Goal: Task Accomplishment & Management: Complete application form

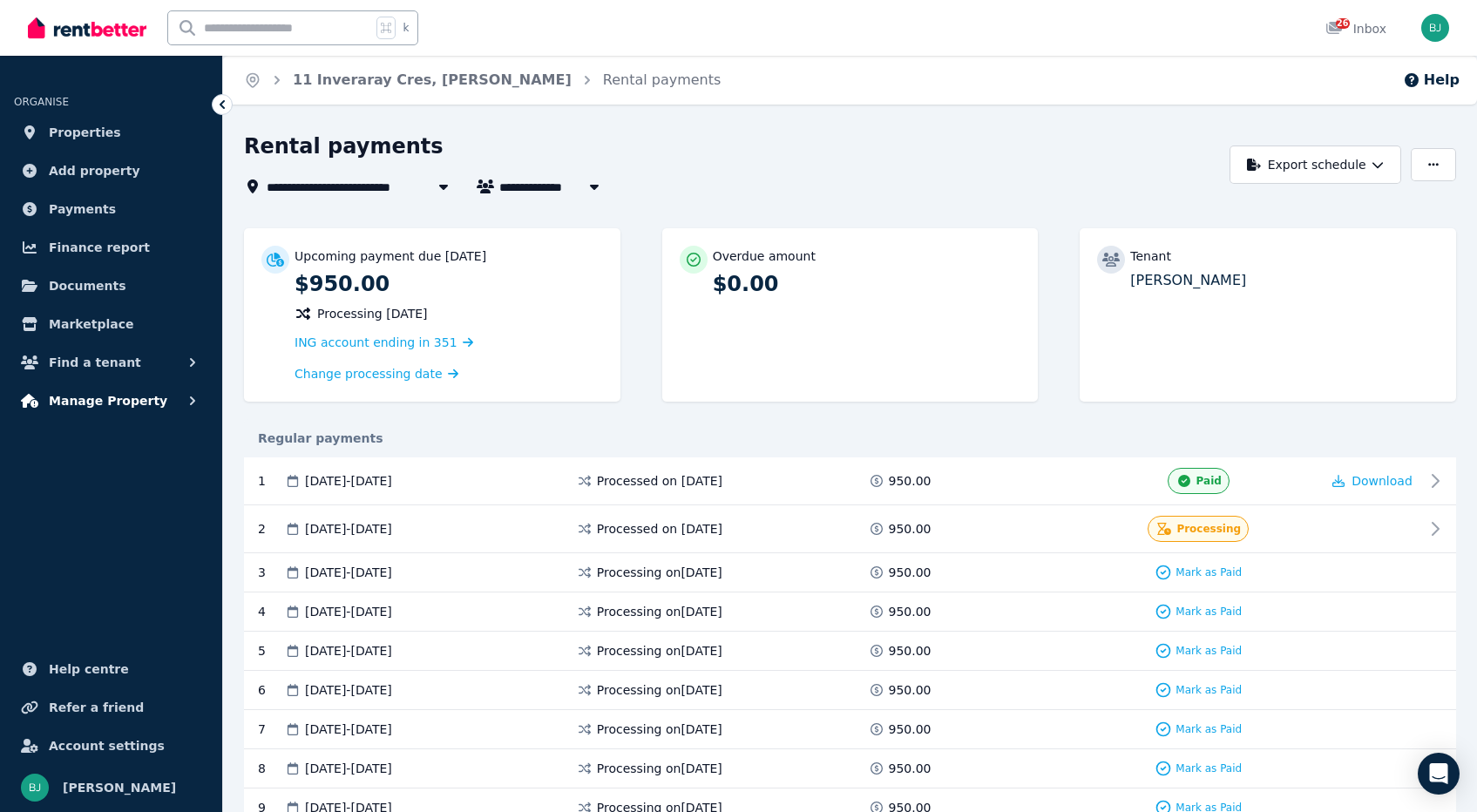
click at [107, 403] on span "Manage Property" at bounding box center [108, 401] width 119 height 21
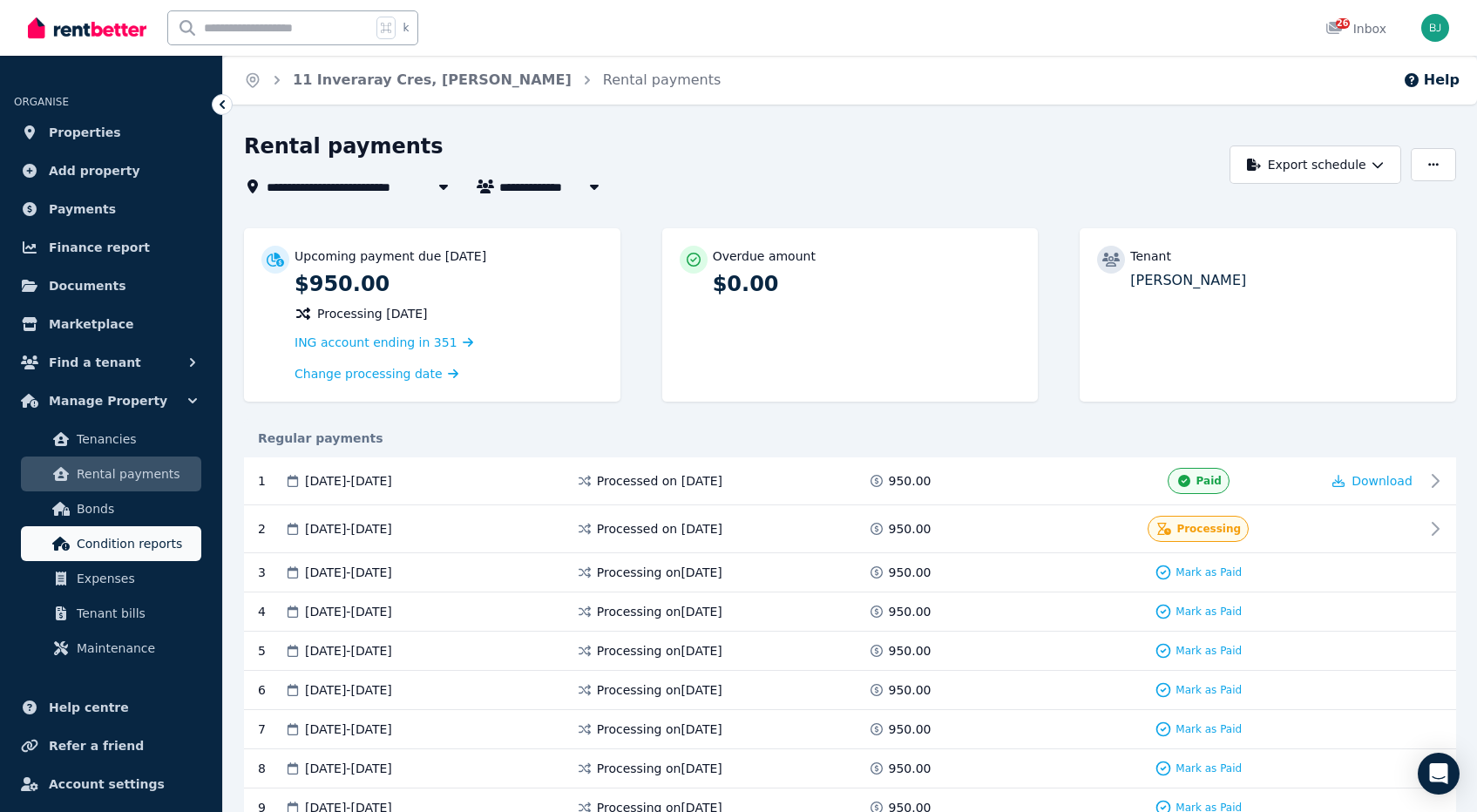
click at [124, 546] on span "Condition reports" at bounding box center [136, 543] width 118 height 21
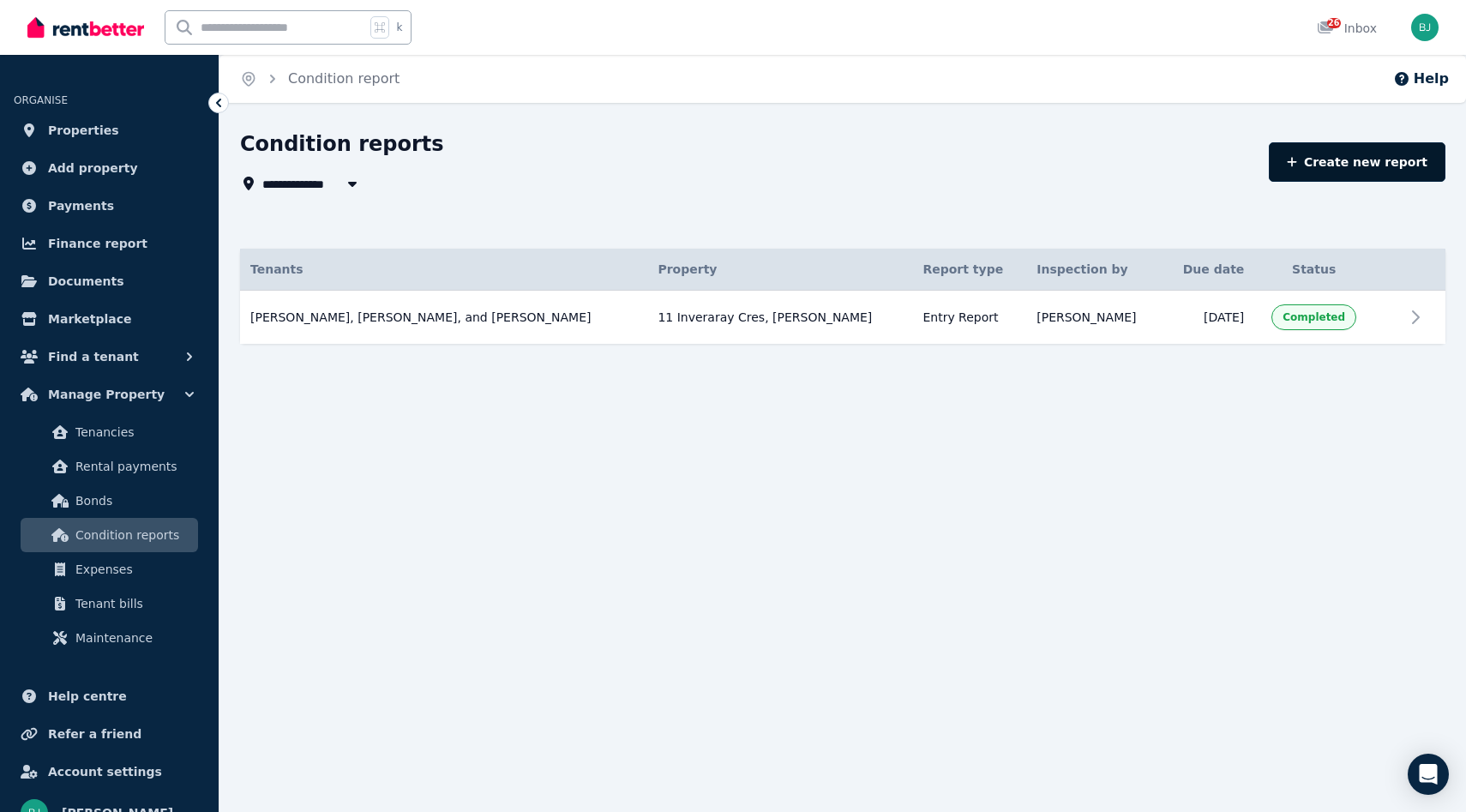
click at [1375, 168] on link "Create new report" at bounding box center [1357, 162] width 177 height 39
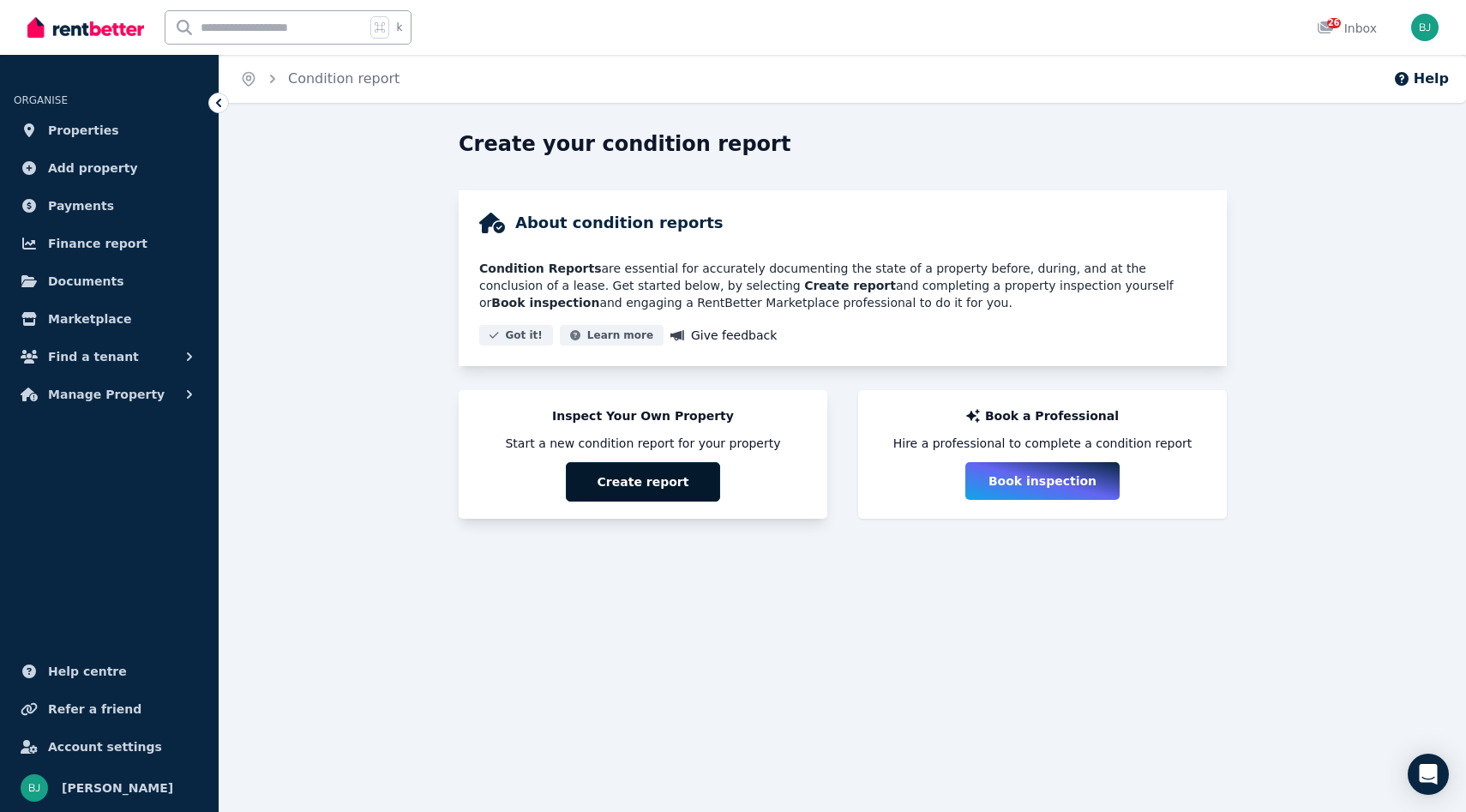
click at [660, 483] on button "Create report" at bounding box center [642, 482] width 154 height 39
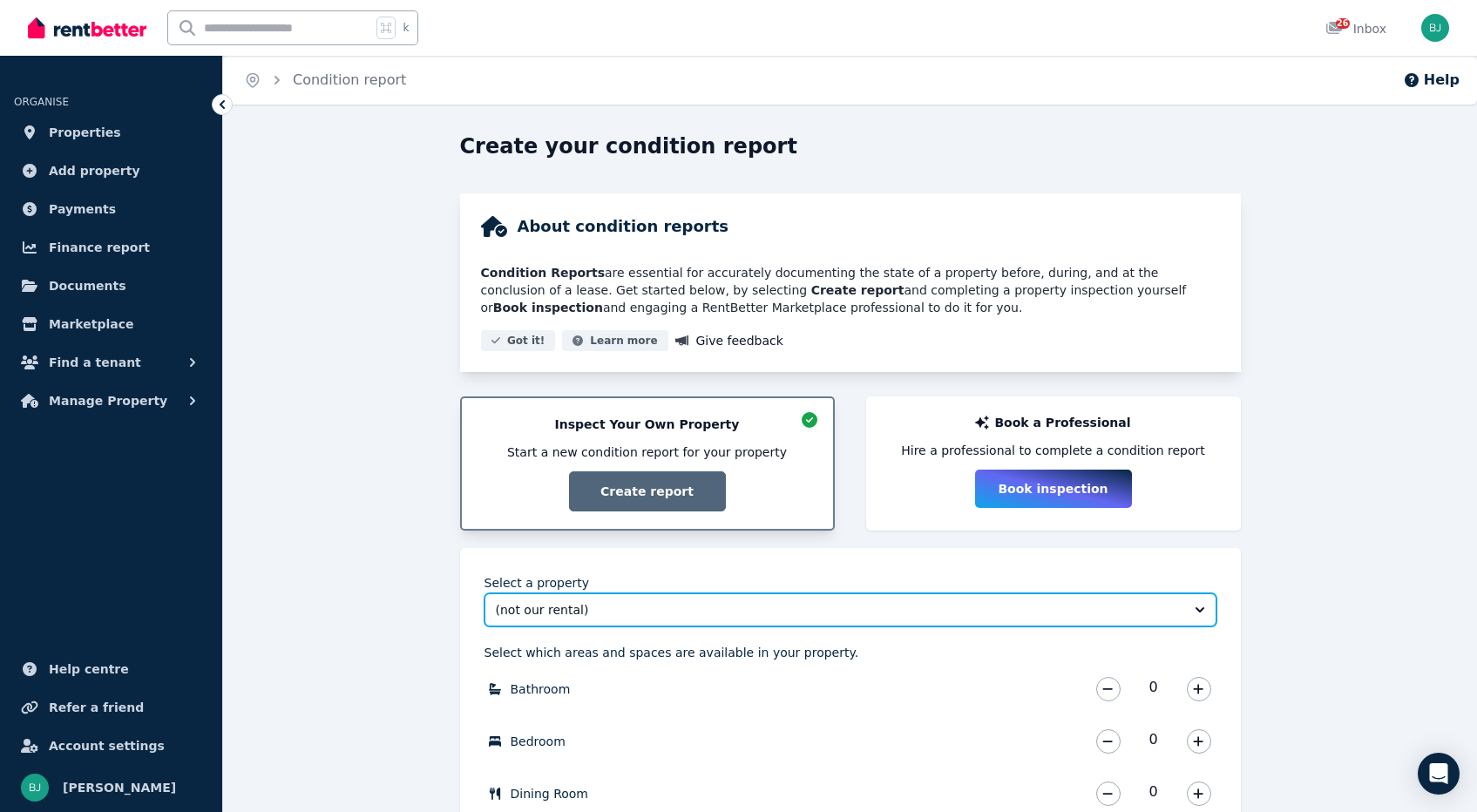
click at [1183, 609] on button "(not our rental)" at bounding box center [850, 609] width 732 height 33
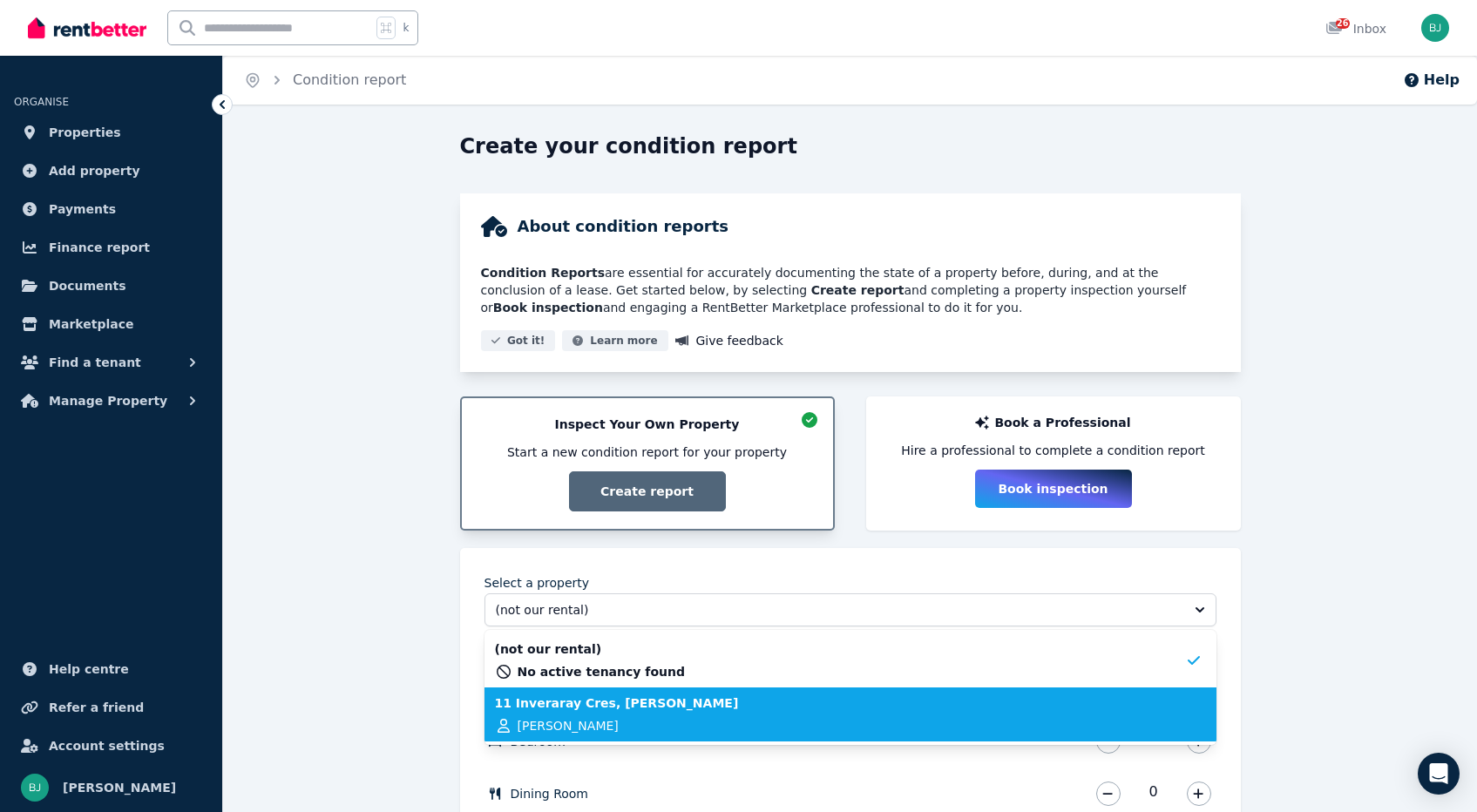
click at [674, 704] on div "11 Inveraray Cres, Hamersley Michael Wallis" at bounding box center [839, 714] width 690 height 40
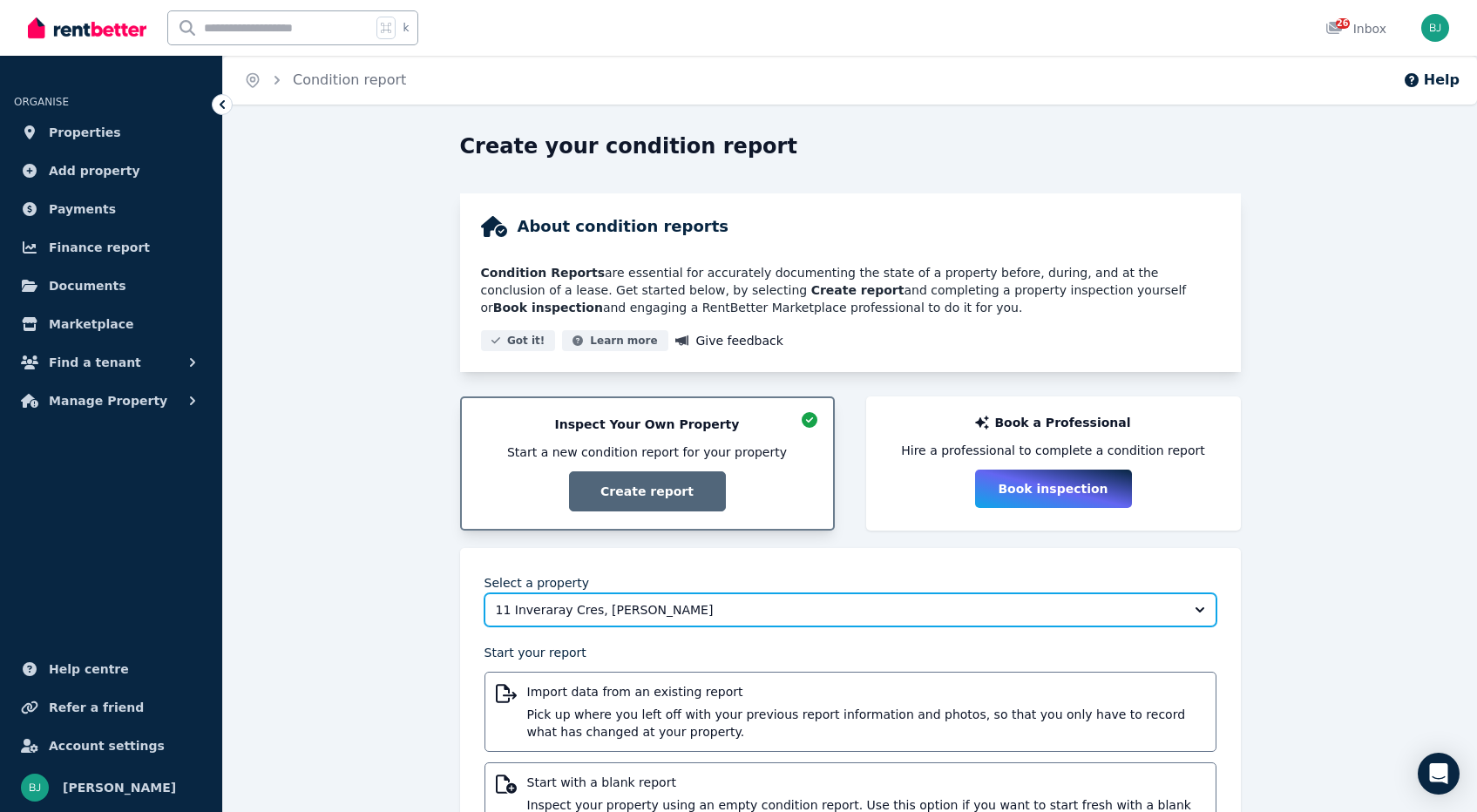
scroll to position [86, 0]
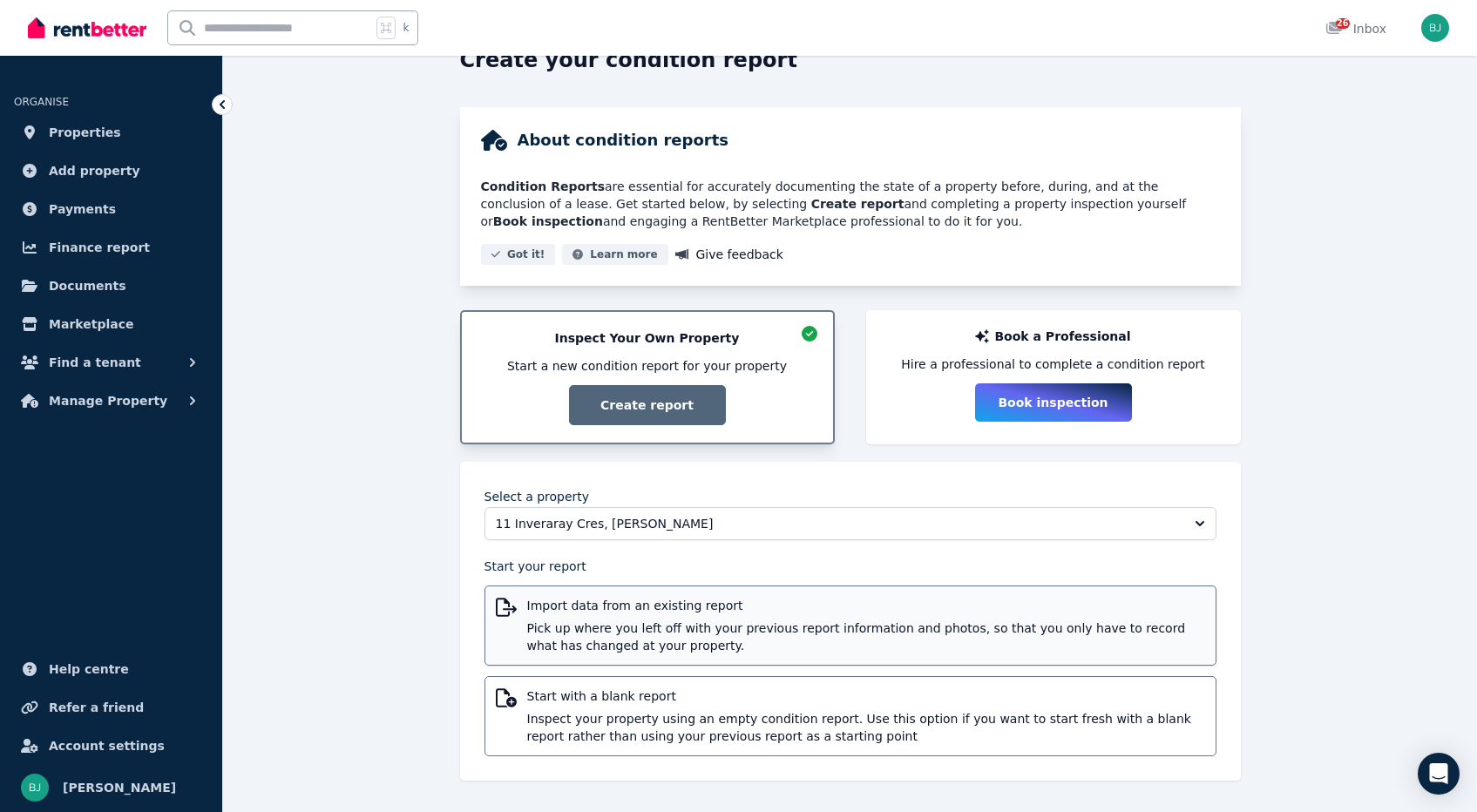
click at [622, 609] on span "Import data from an existing report" at bounding box center [865, 604] width 678 height 17
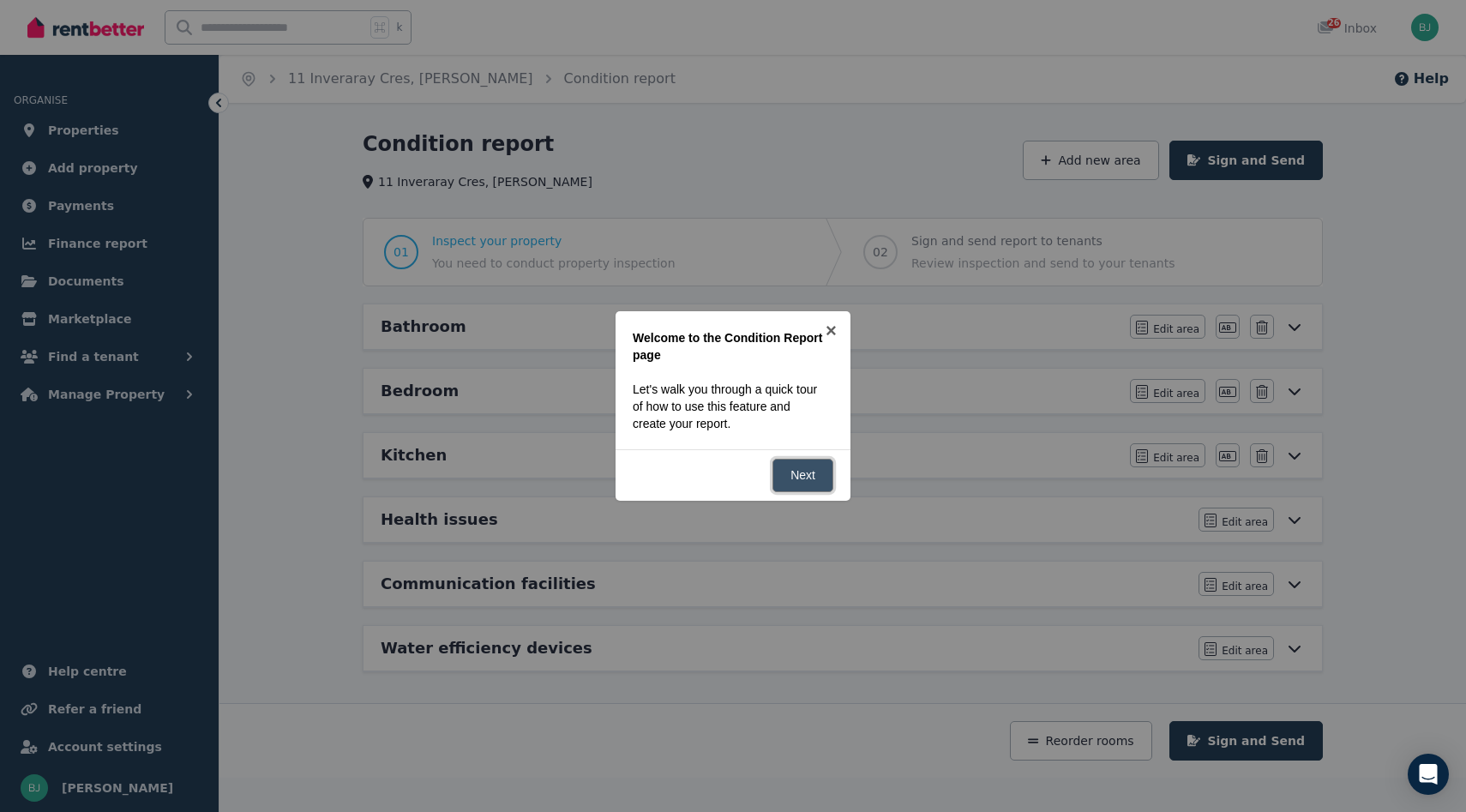
click at [792, 478] on link "Next" at bounding box center [803, 475] width 61 height 33
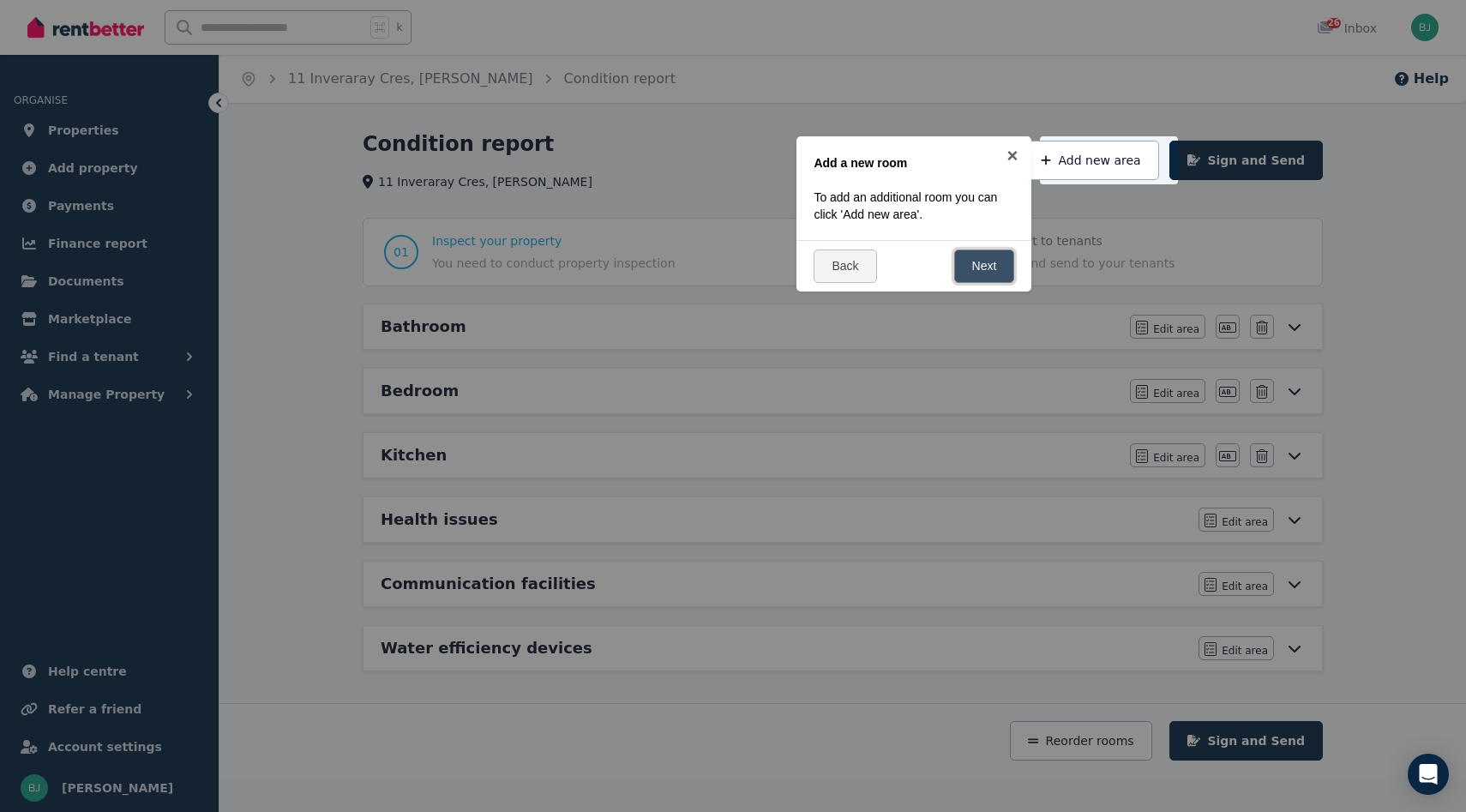
click at [956, 261] on link "Next" at bounding box center [984, 266] width 61 height 33
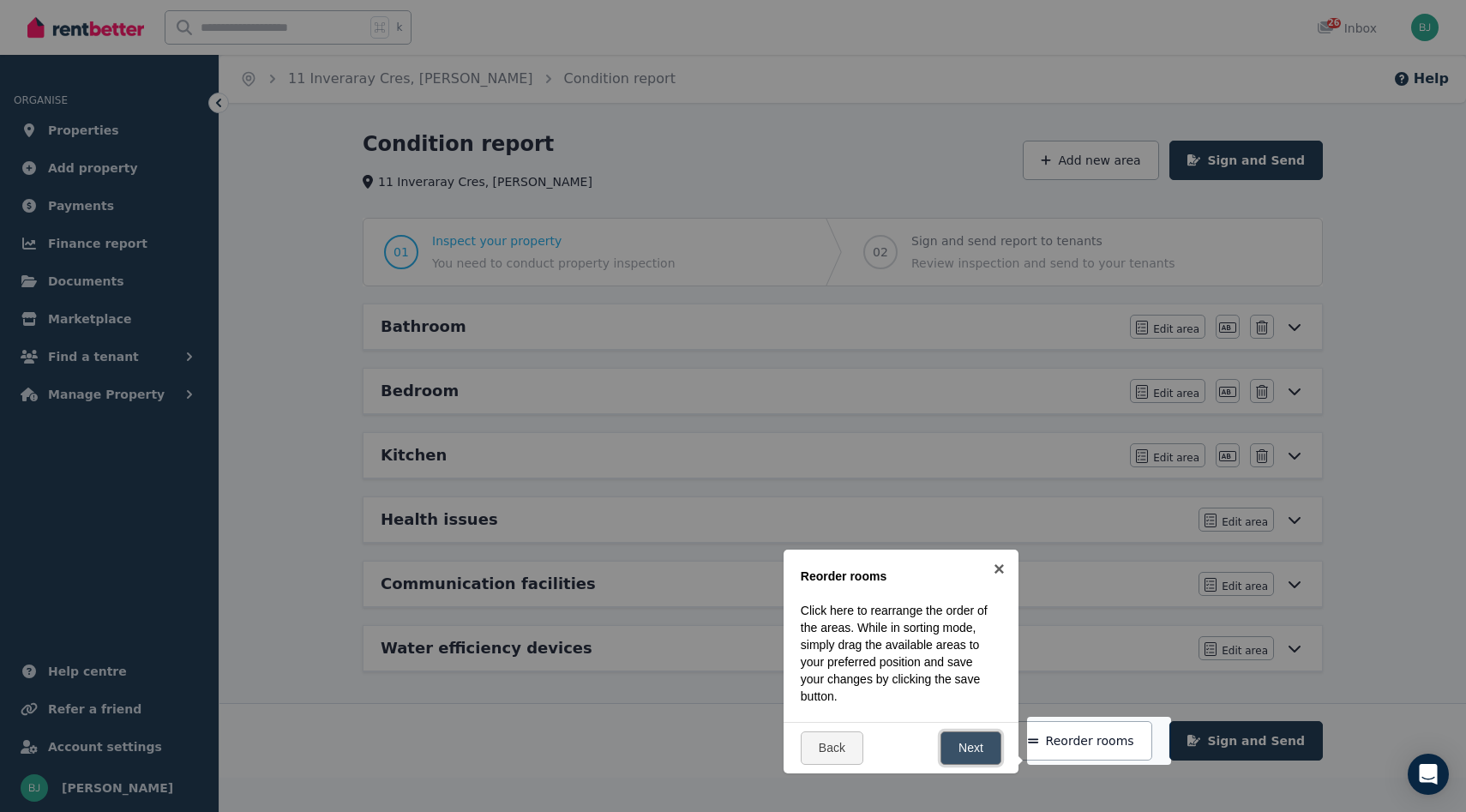
click at [973, 753] on link "Next" at bounding box center [970, 748] width 61 height 33
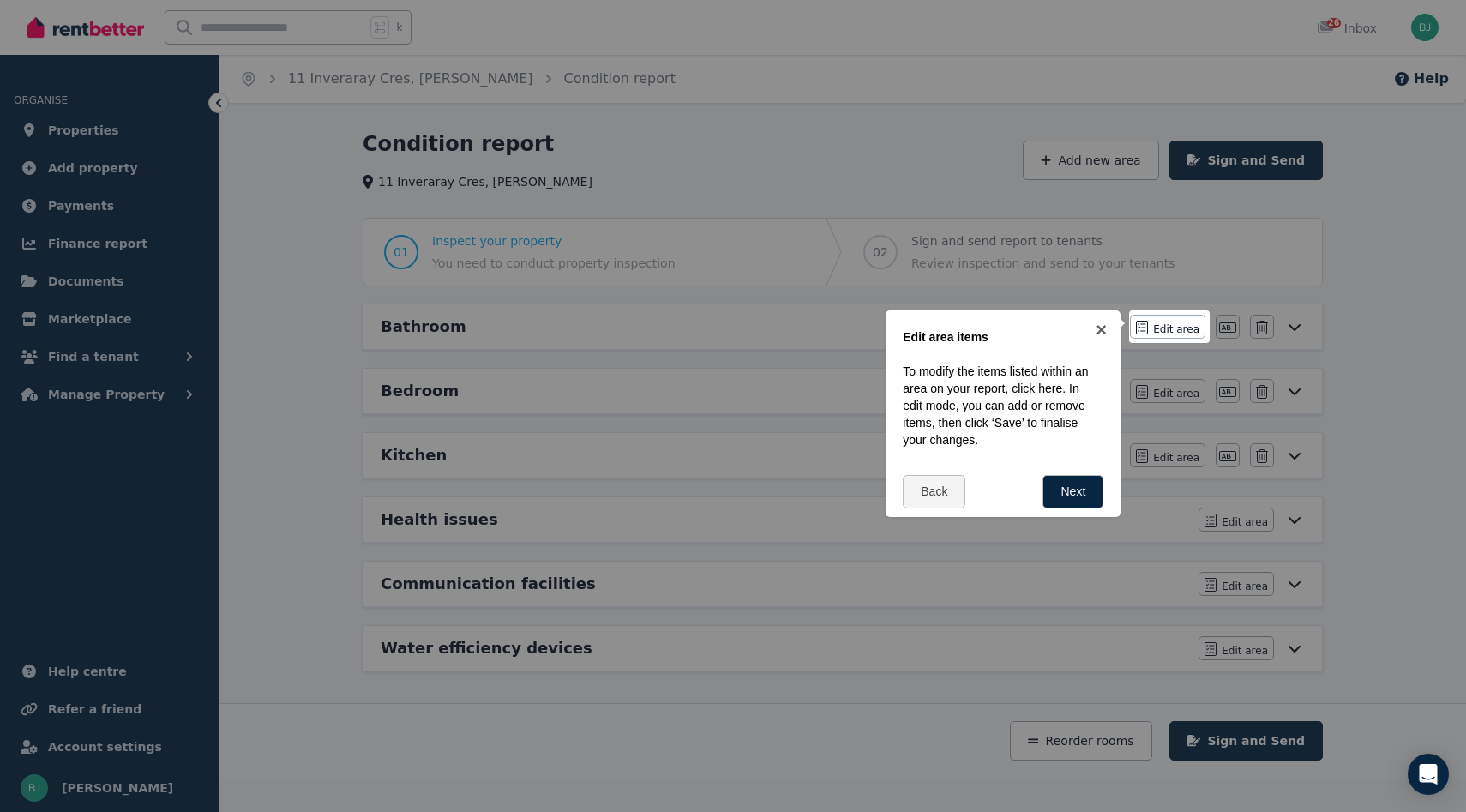
click at [1061, 509] on div "Back Next" at bounding box center [1003, 491] width 235 height 51
click at [1068, 490] on link "Next" at bounding box center [1073, 492] width 61 height 33
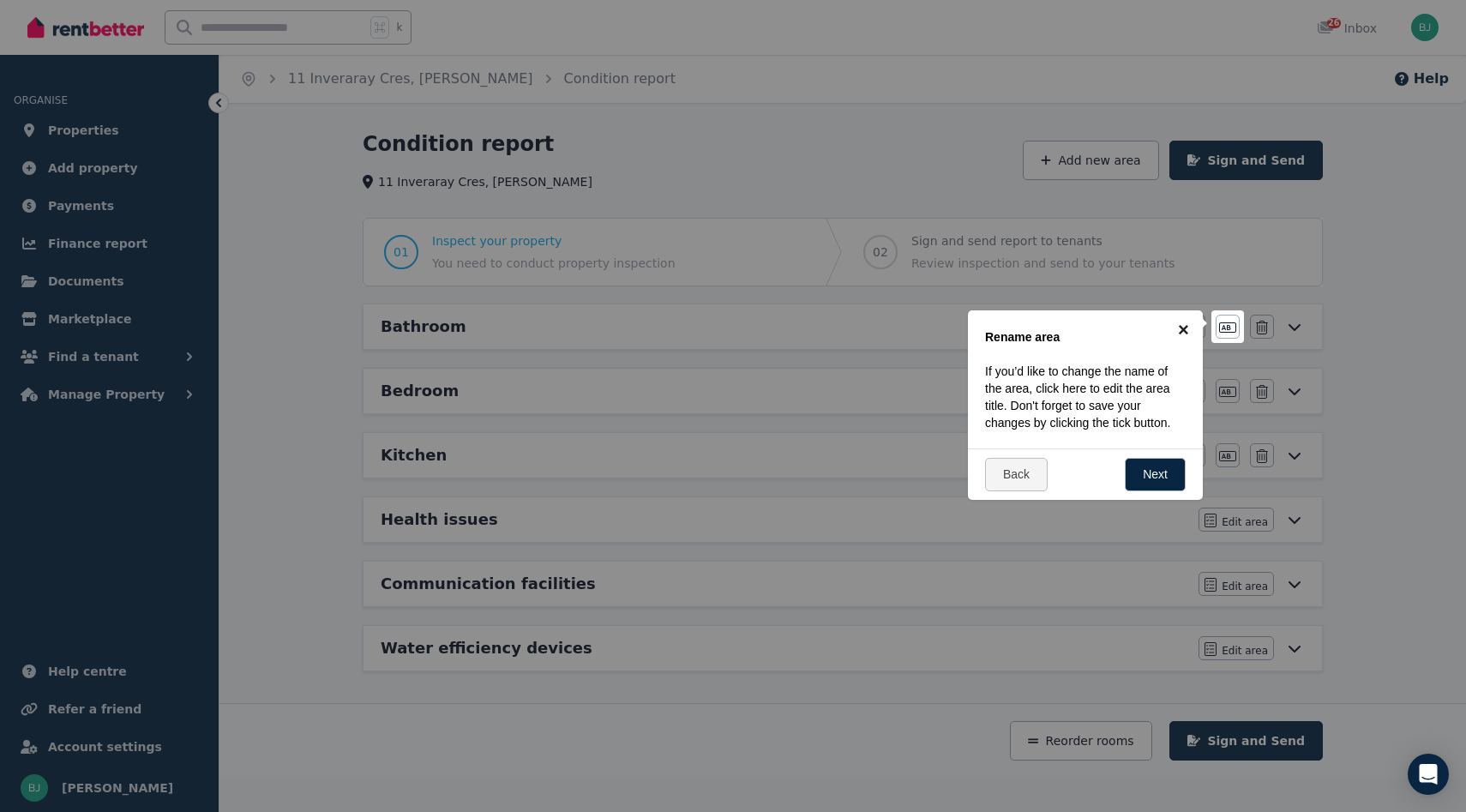
click at [1184, 334] on link "×" at bounding box center [1183, 329] width 38 height 38
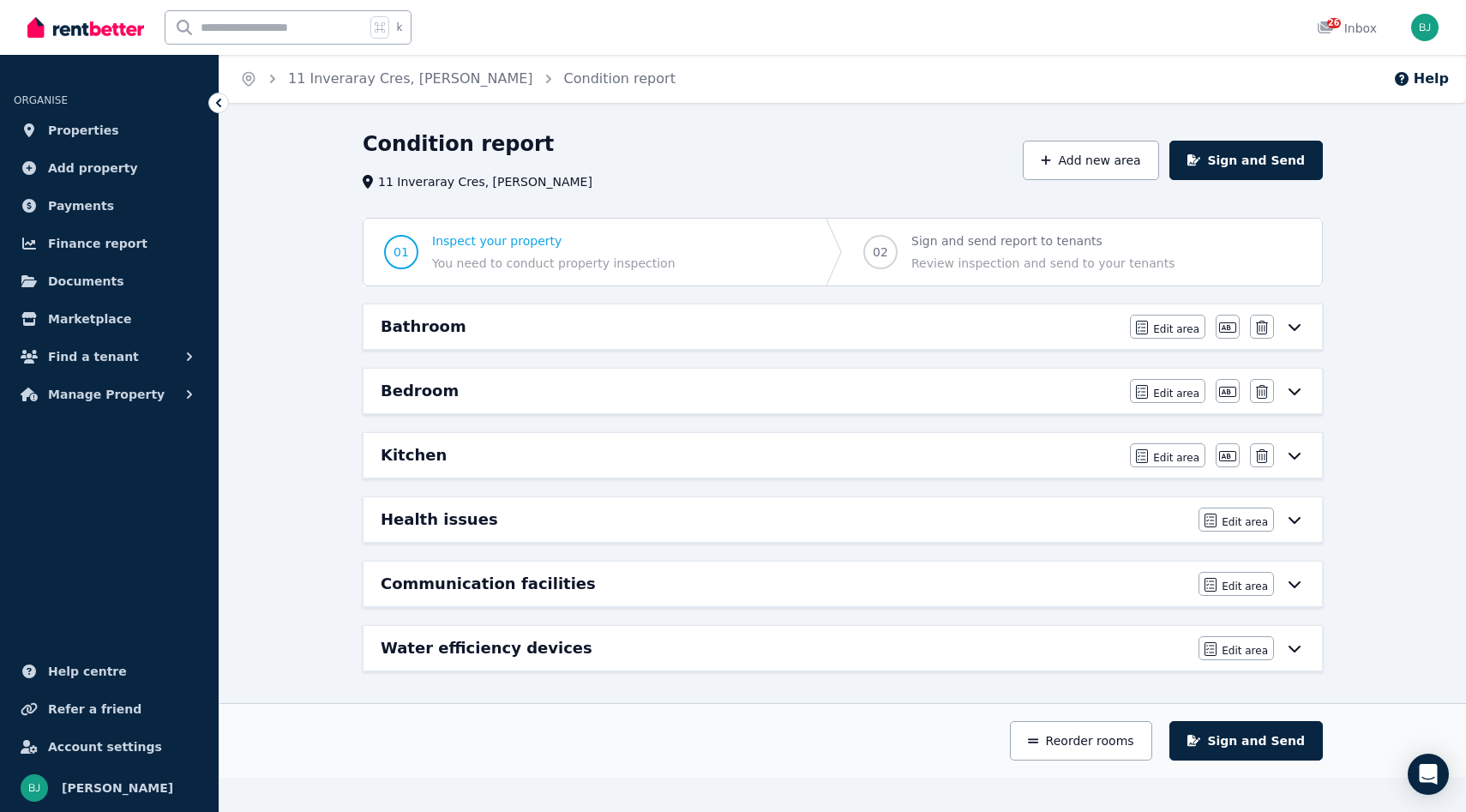
click at [911, 448] on div "Kitchen" at bounding box center [750, 455] width 739 height 24
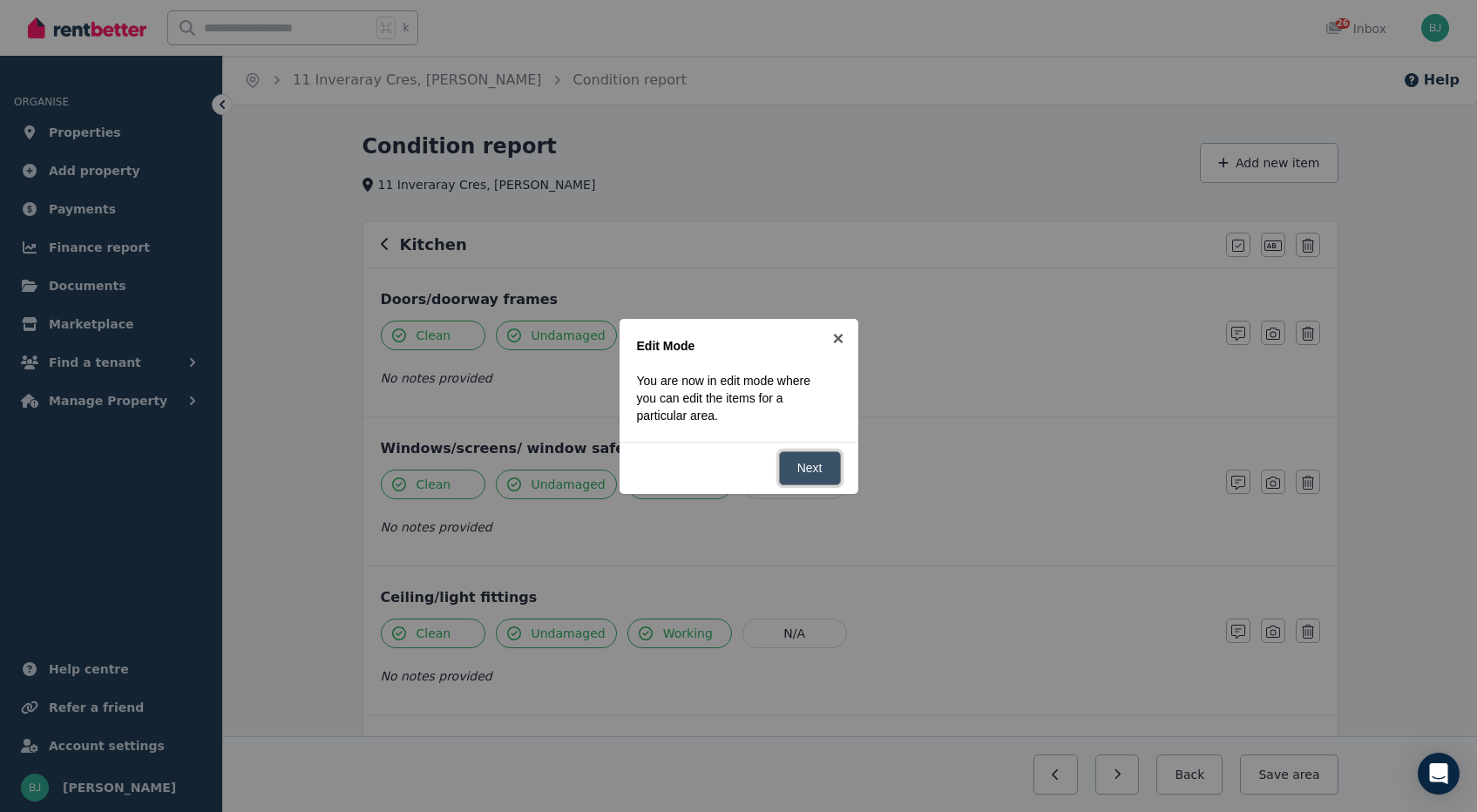
click at [821, 468] on link "Next" at bounding box center [809, 468] width 62 height 34
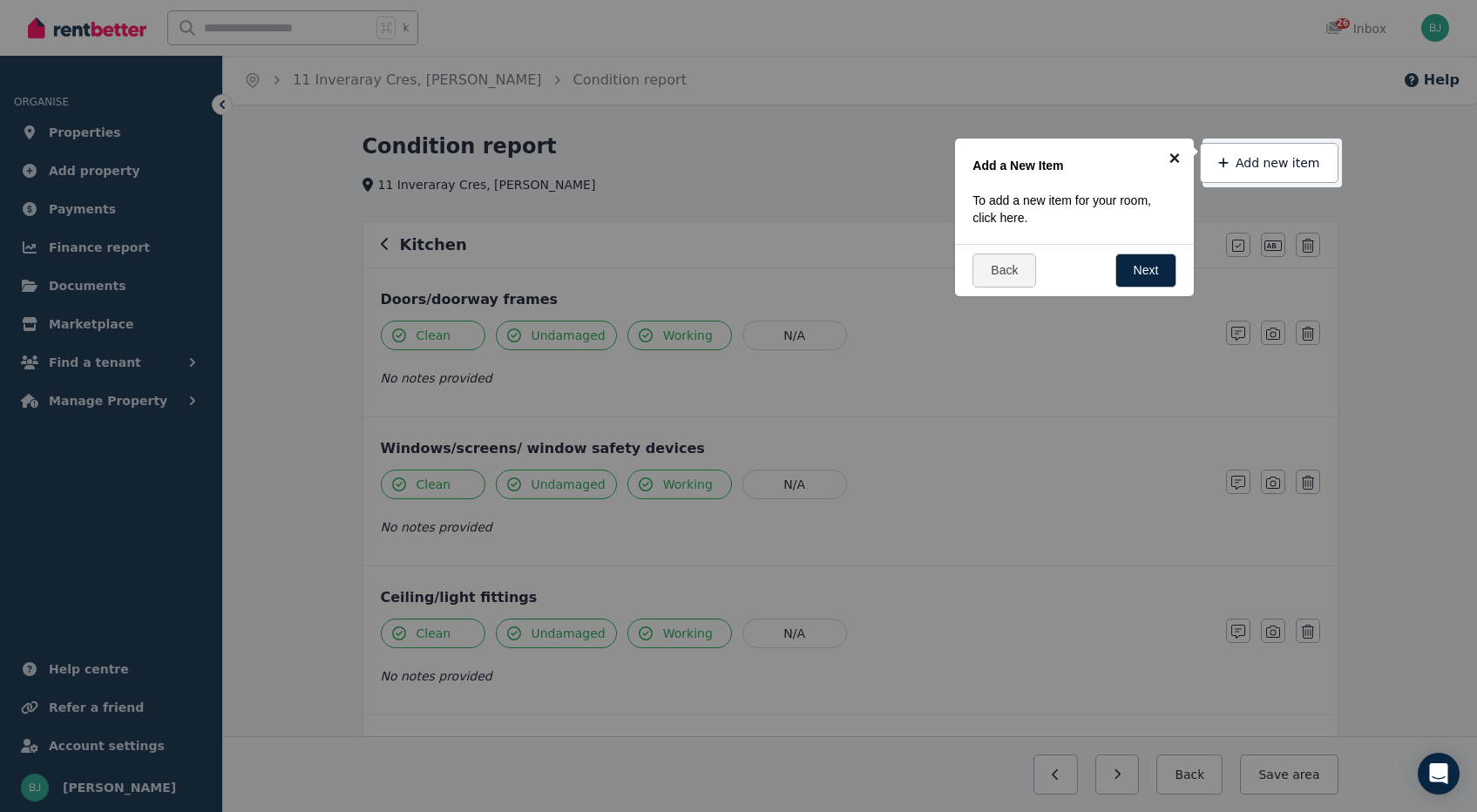
click at [1172, 156] on link "×" at bounding box center [1173, 158] width 39 height 39
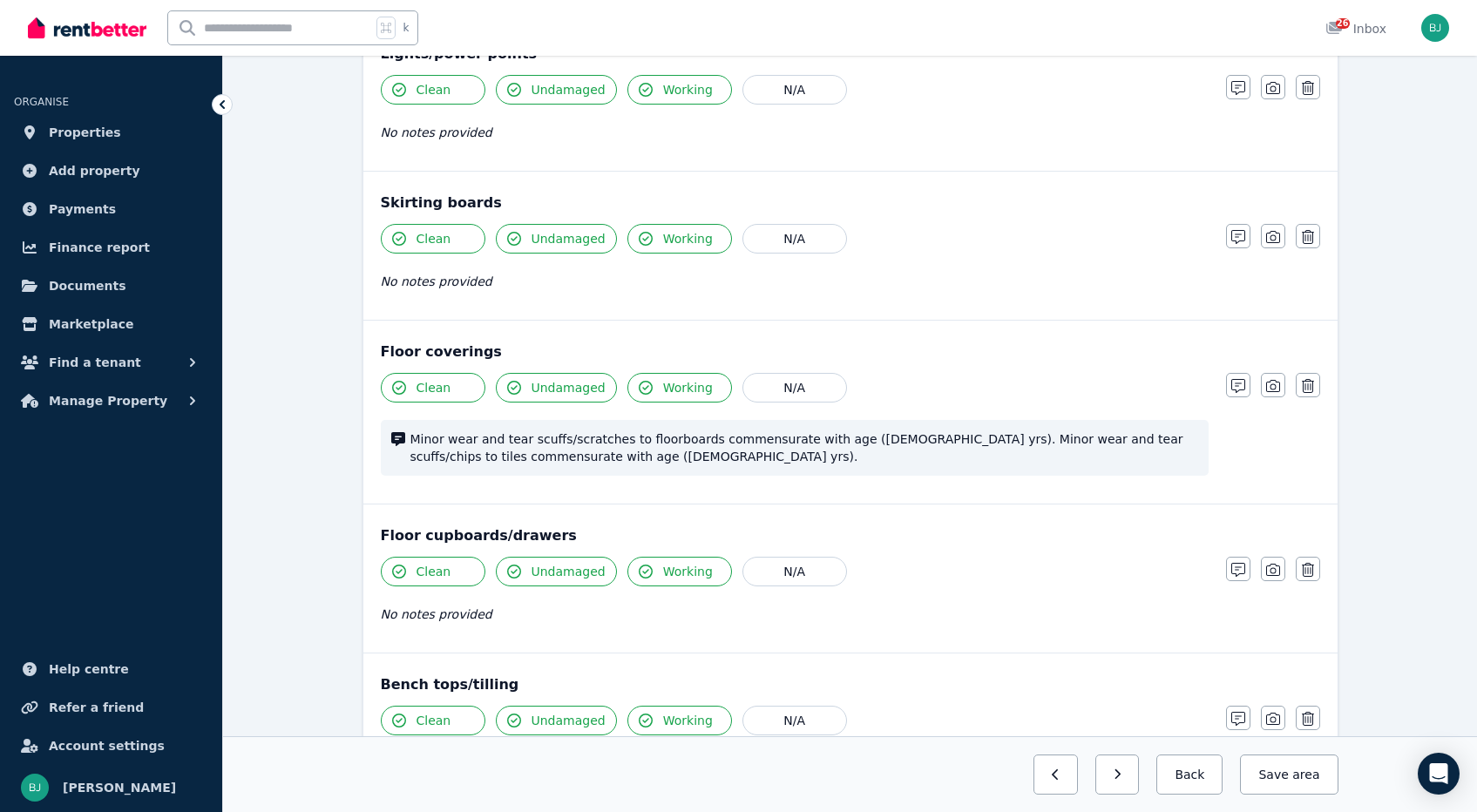
scroll to position [799, 0]
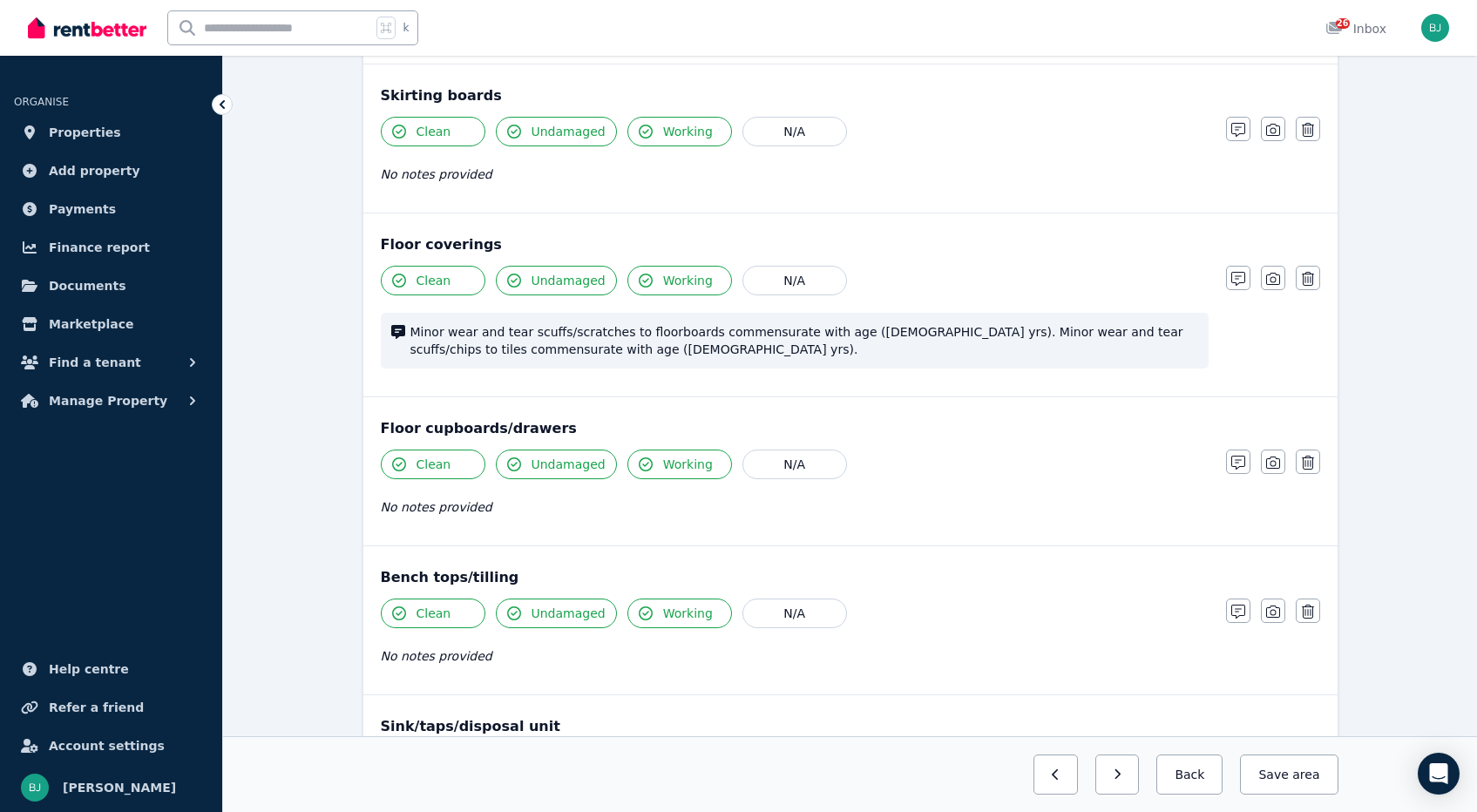
click at [634, 345] on span "Minor wear and tear scuffs/scratches to floorboards commensurate with age (8 yr…" at bounding box center [804, 340] width 787 height 35
click at [575, 332] on span "Minor wear and tear scuffs/scratches to floorboards commensurate with age (8 yr…" at bounding box center [804, 340] width 787 height 35
click at [602, 348] on span "Minor wear and tear scuffs/scratches to floorboards commensurate with age (8 yr…" at bounding box center [804, 340] width 787 height 35
click at [595, 344] on span "Minor wear and tear scuffs/scratches to floorboards commensurate with age (8 yr…" at bounding box center [804, 340] width 787 height 35
click at [594, 346] on span "Minor wear and tear scuffs/scratches to floorboards commensurate with age (8 yr…" at bounding box center [804, 340] width 787 height 35
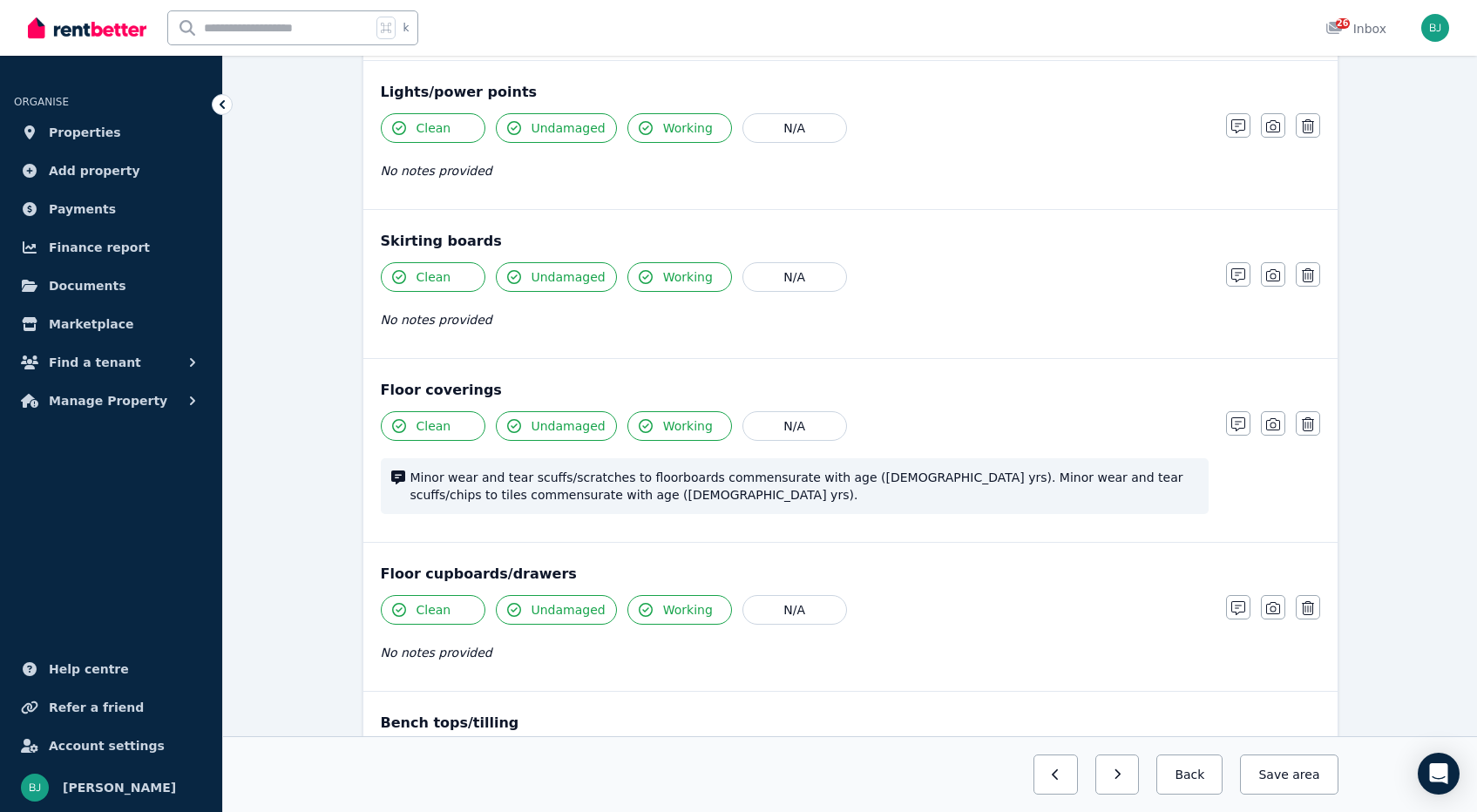
scroll to position [655, 0]
click at [1233, 423] on icon "button" at bounding box center [1238, 422] width 14 height 14
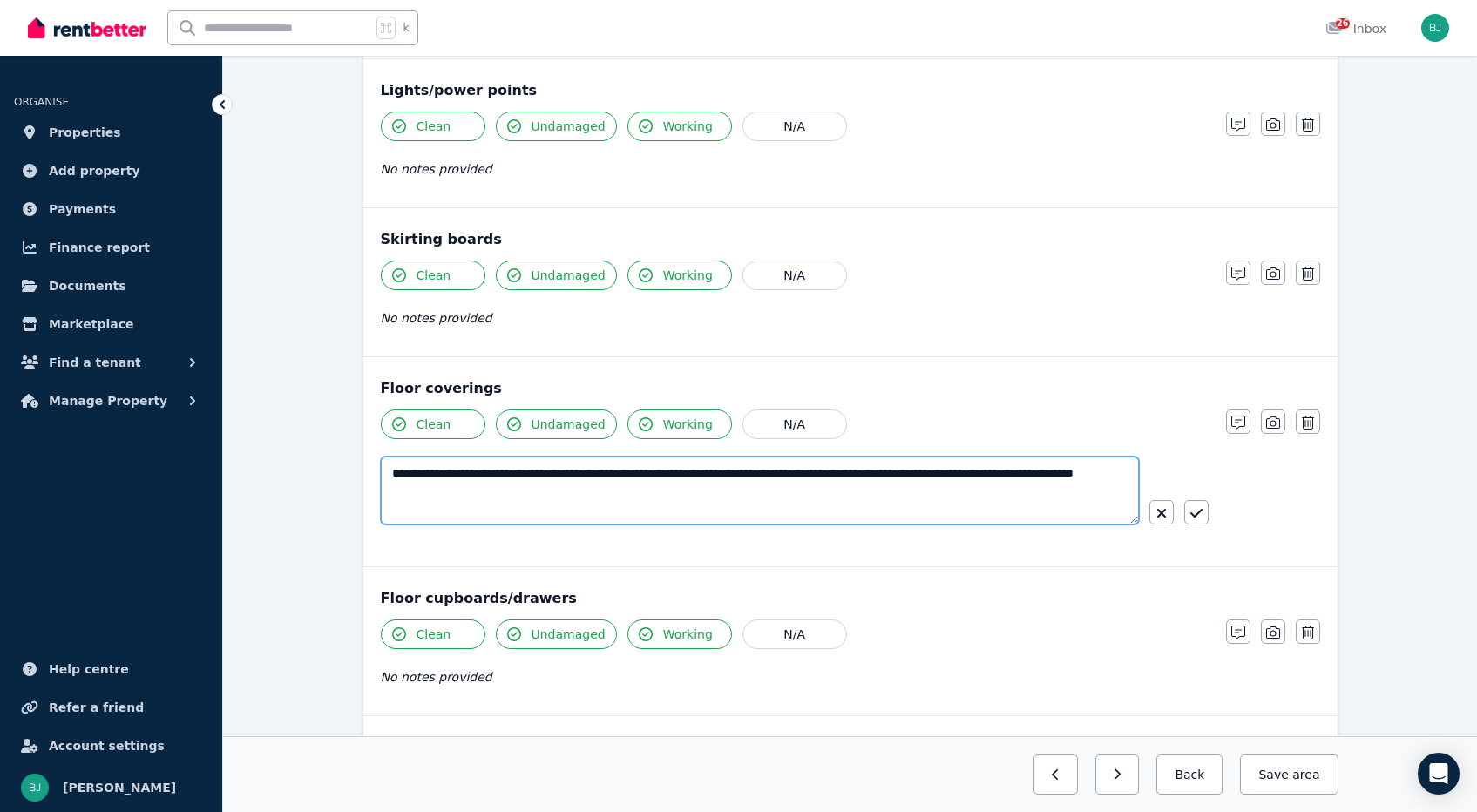
click at [587, 498] on textarea "**********" at bounding box center [759, 490] width 757 height 68
click at [574, 485] on textarea "**********" at bounding box center [759, 490] width 757 height 68
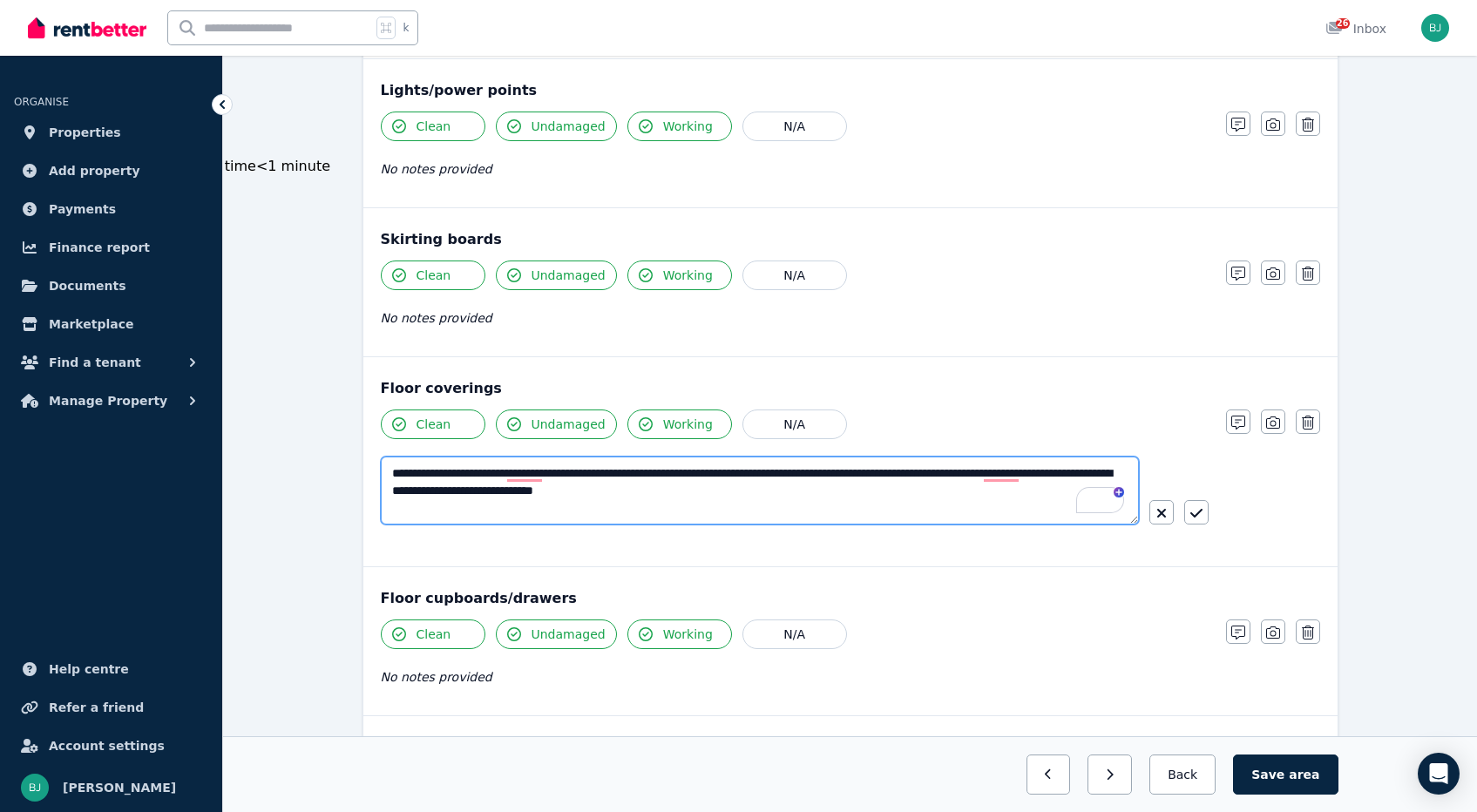
click at [578, 490] on textarea "**********" at bounding box center [759, 490] width 757 height 68
type textarea "**********"
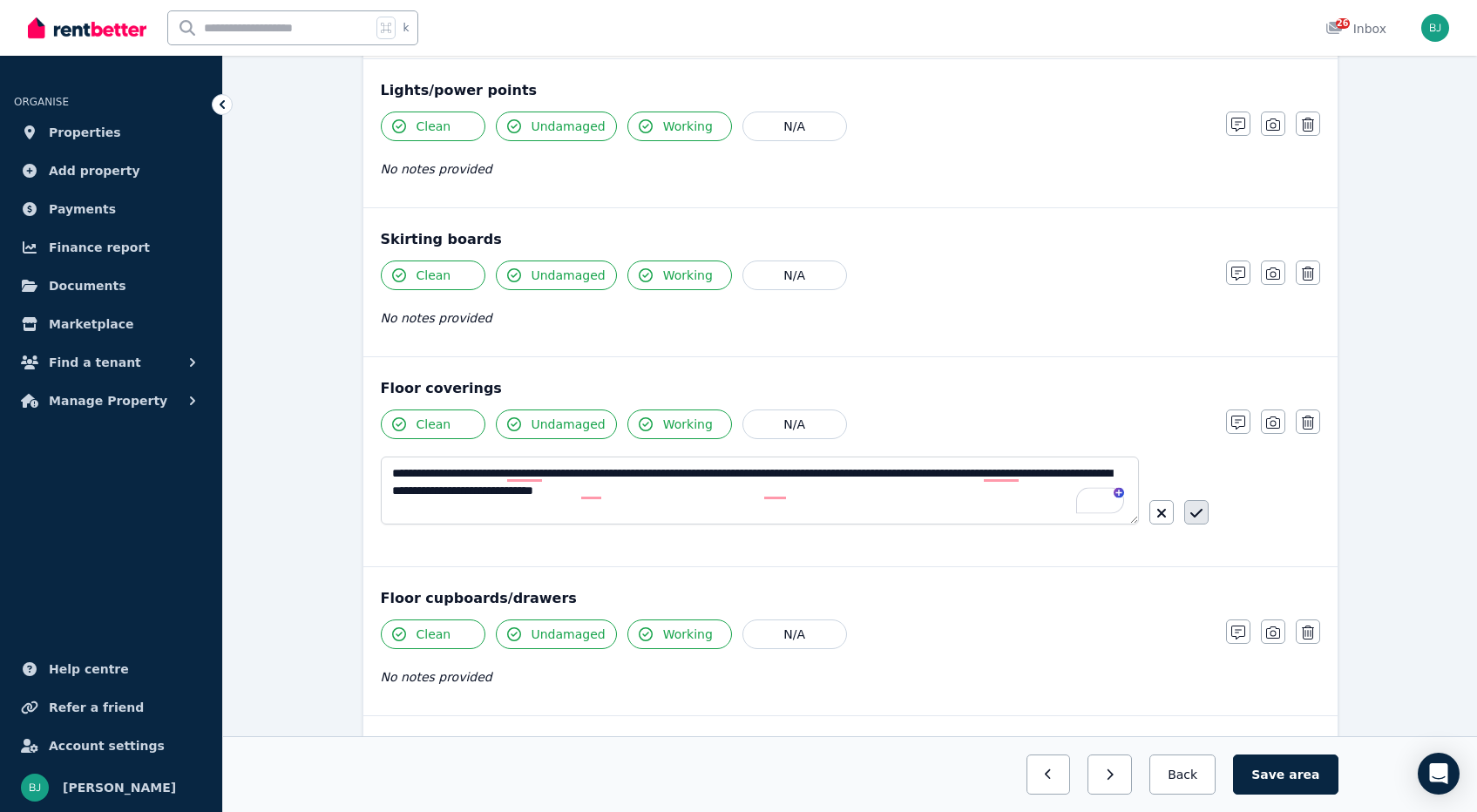
click at [1199, 513] on icon "button" at bounding box center [1196, 513] width 12 height 14
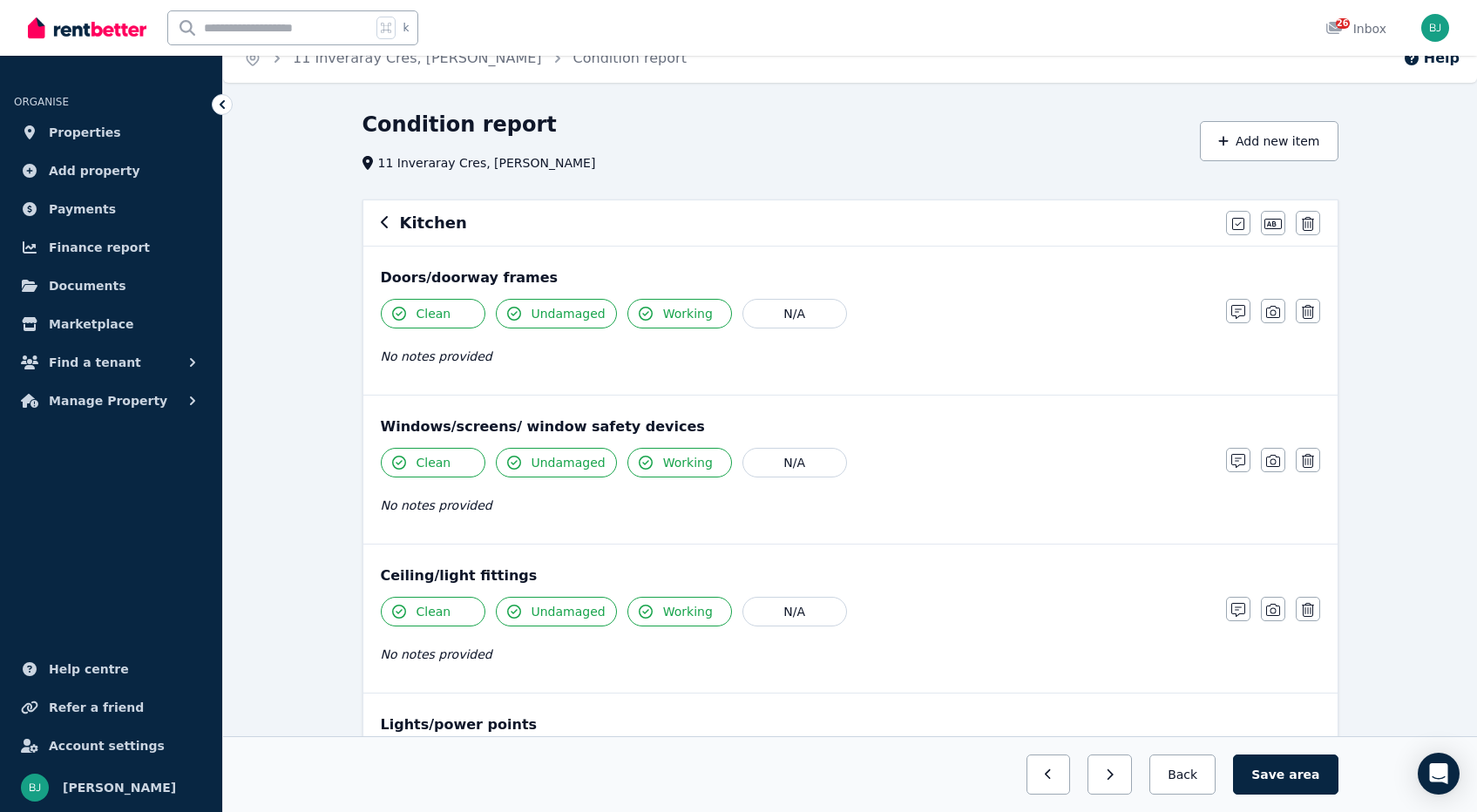
scroll to position [24, 0]
click at [398, 215] on div "Kitchen" at bounding box center [797, 221] width 834 height 24
click at [384, 214] on icon "button" at bounding box center [385, 221] width 9 height 14
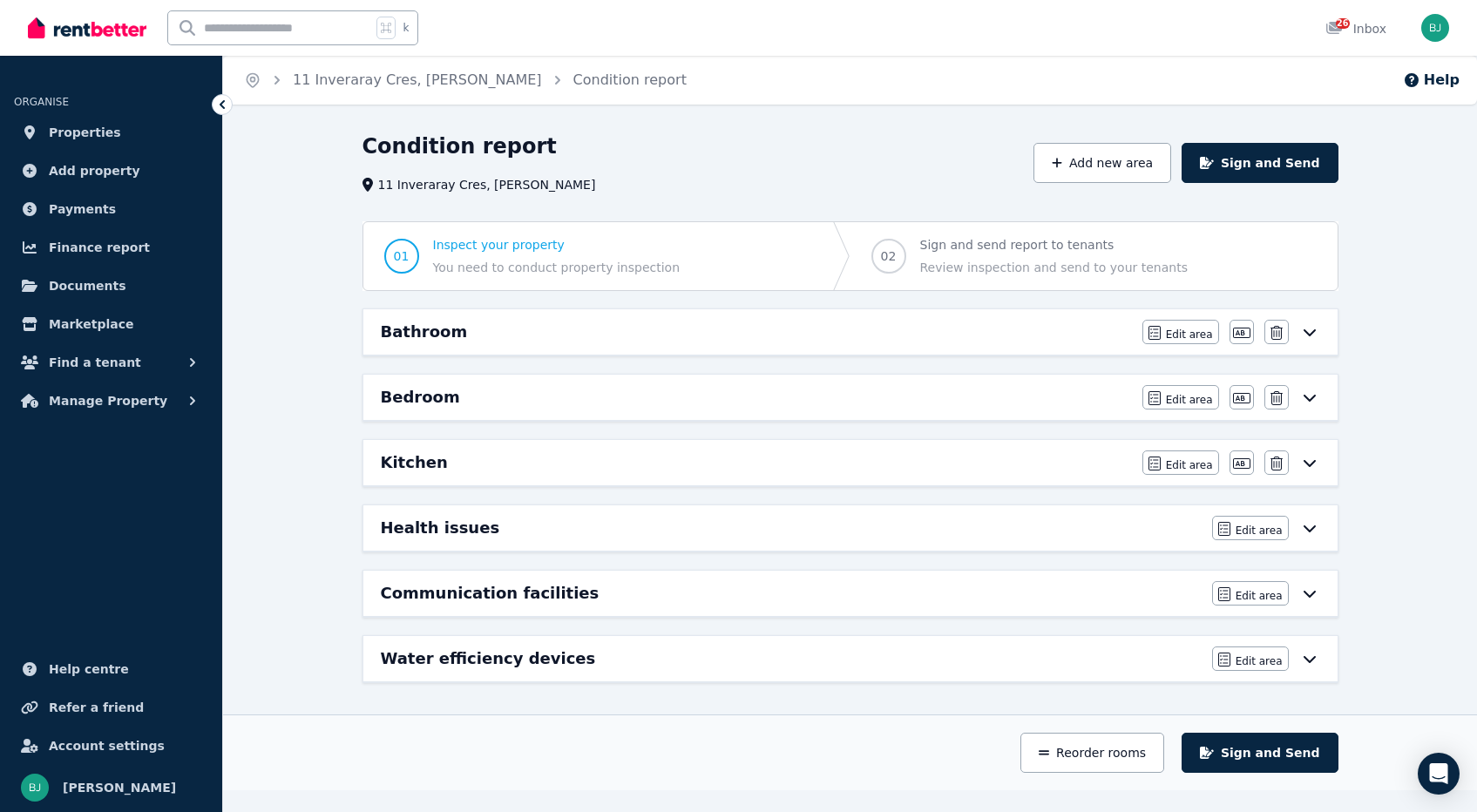
scroll to position [0, 0]
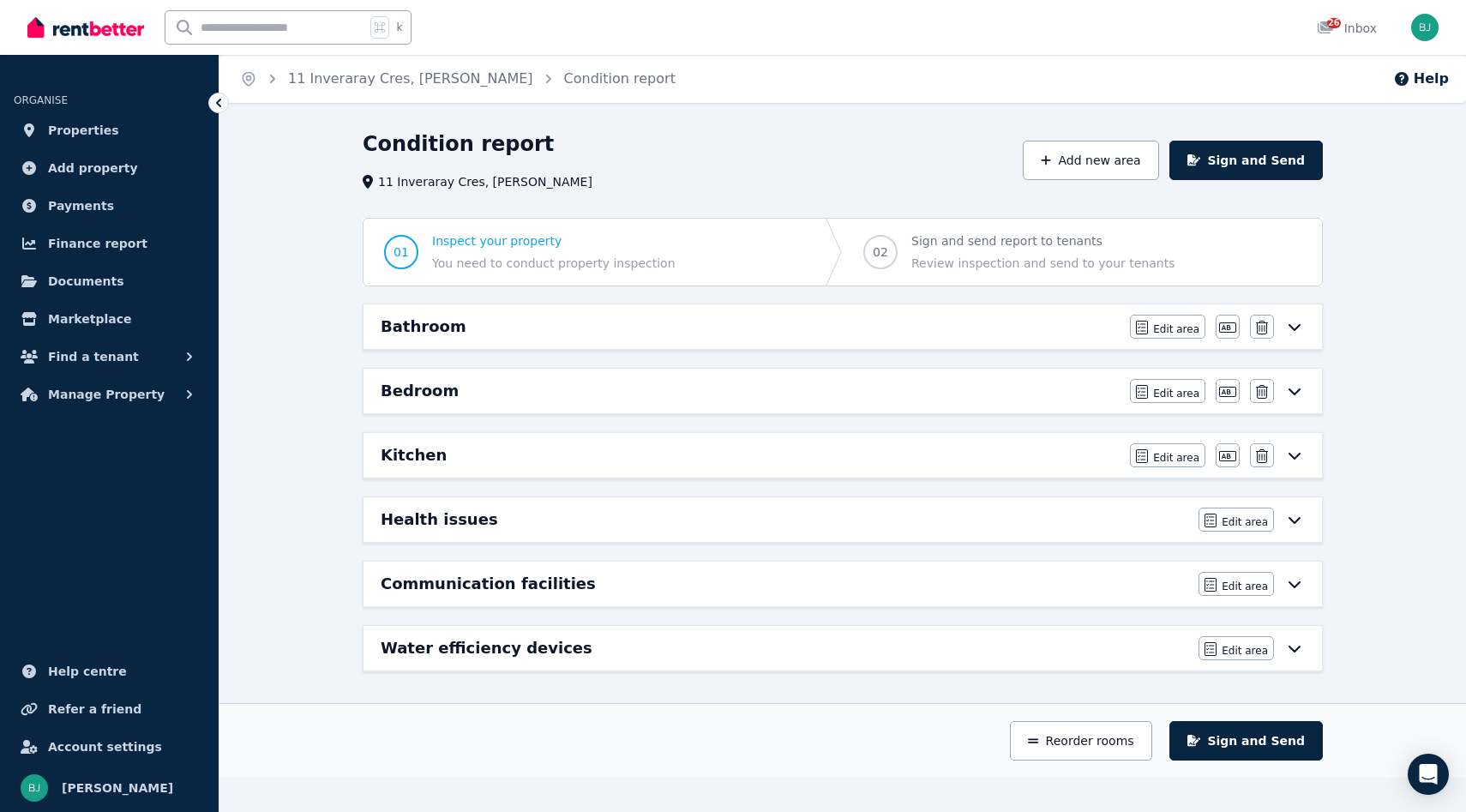
click at [1293, 330] on icon at bounding box center [1294, 326] width 21 height 14
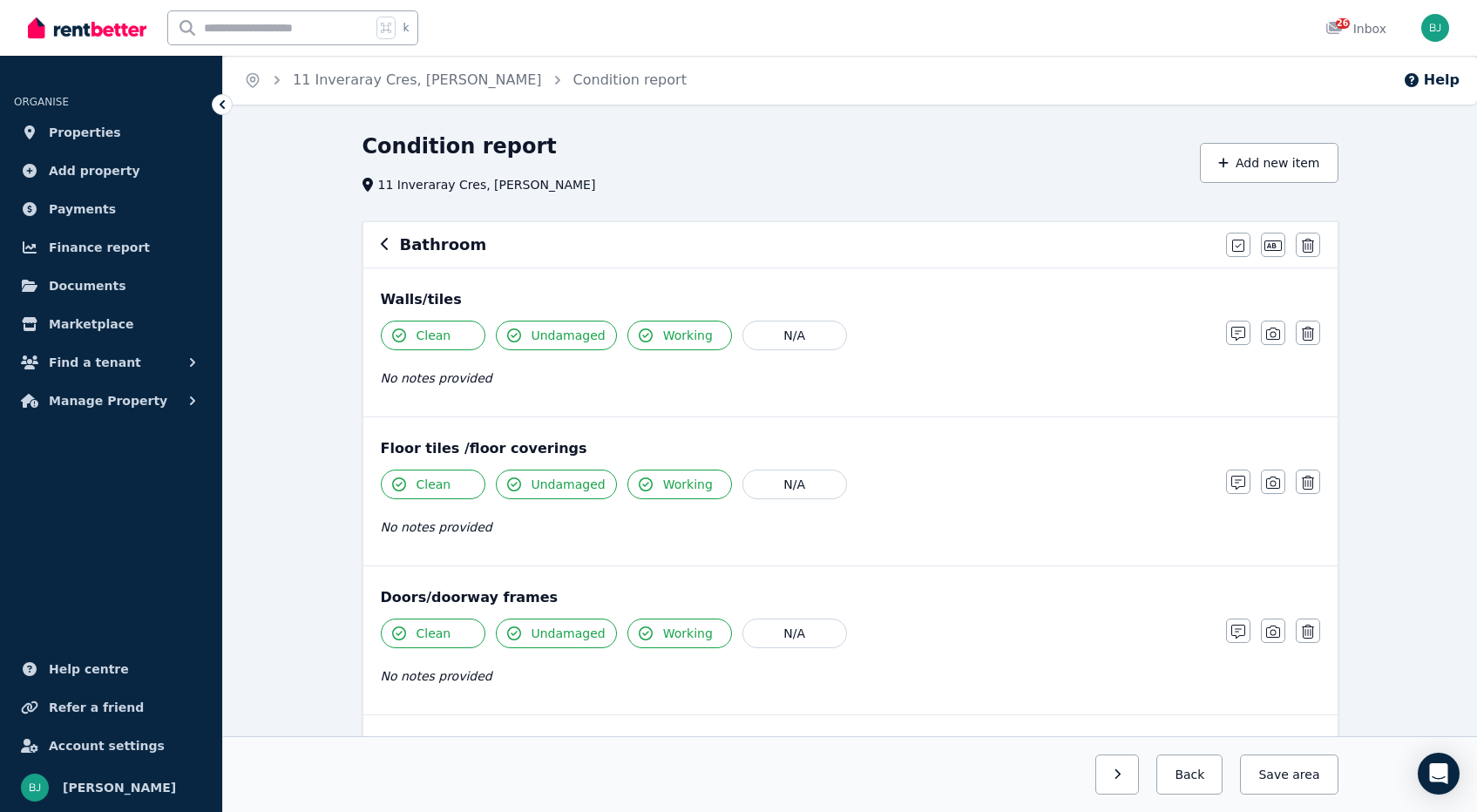
click at [390, 238] on div "Bathroom" at bounding box center [797, 245] width 834 height 24
click at [384, 242] on icon "button" at bounding box center [384, 244] width 7 height 12
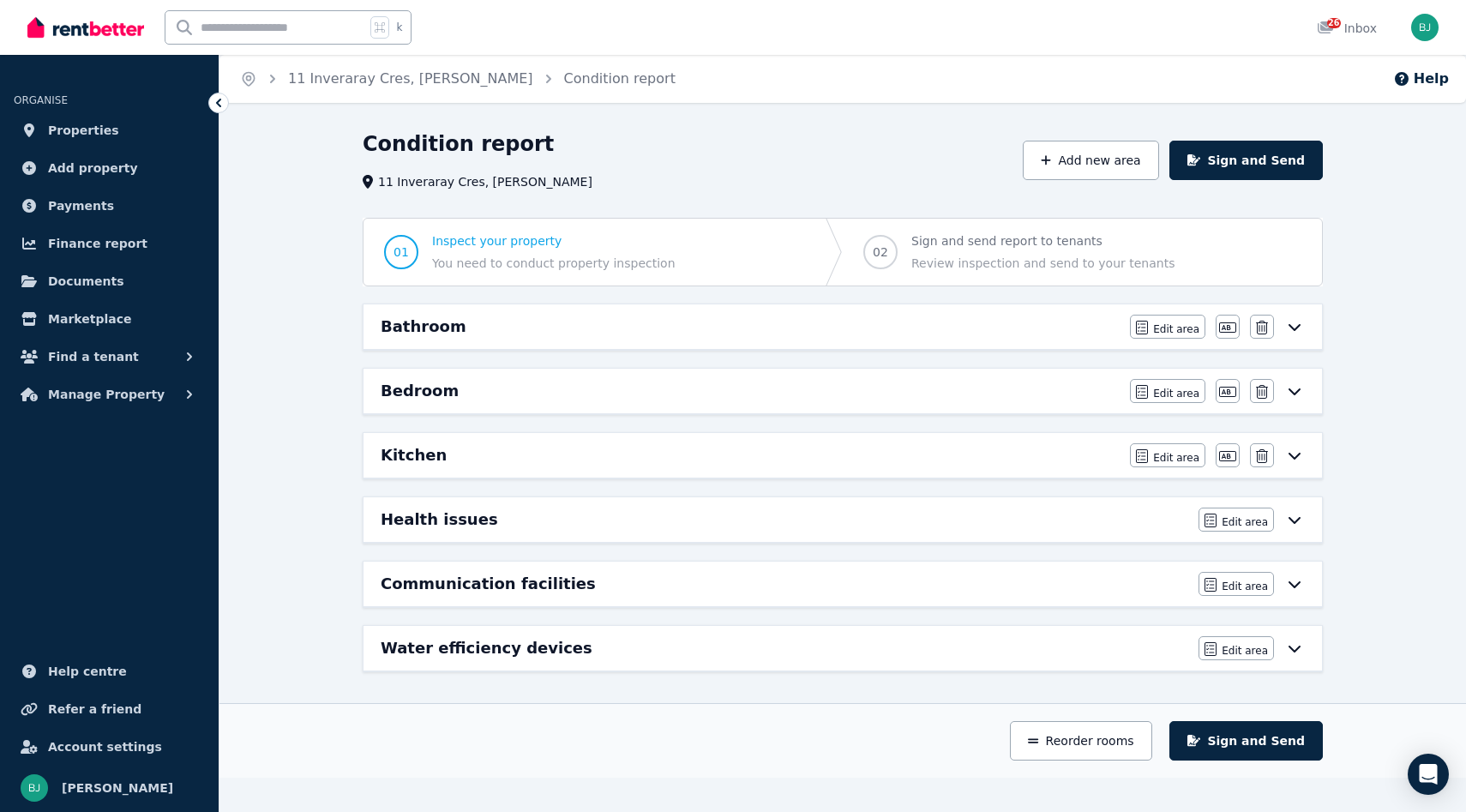
click at [1077, 389] on div "Bedroom" at bounding box center [750, 390] width 739 height 24
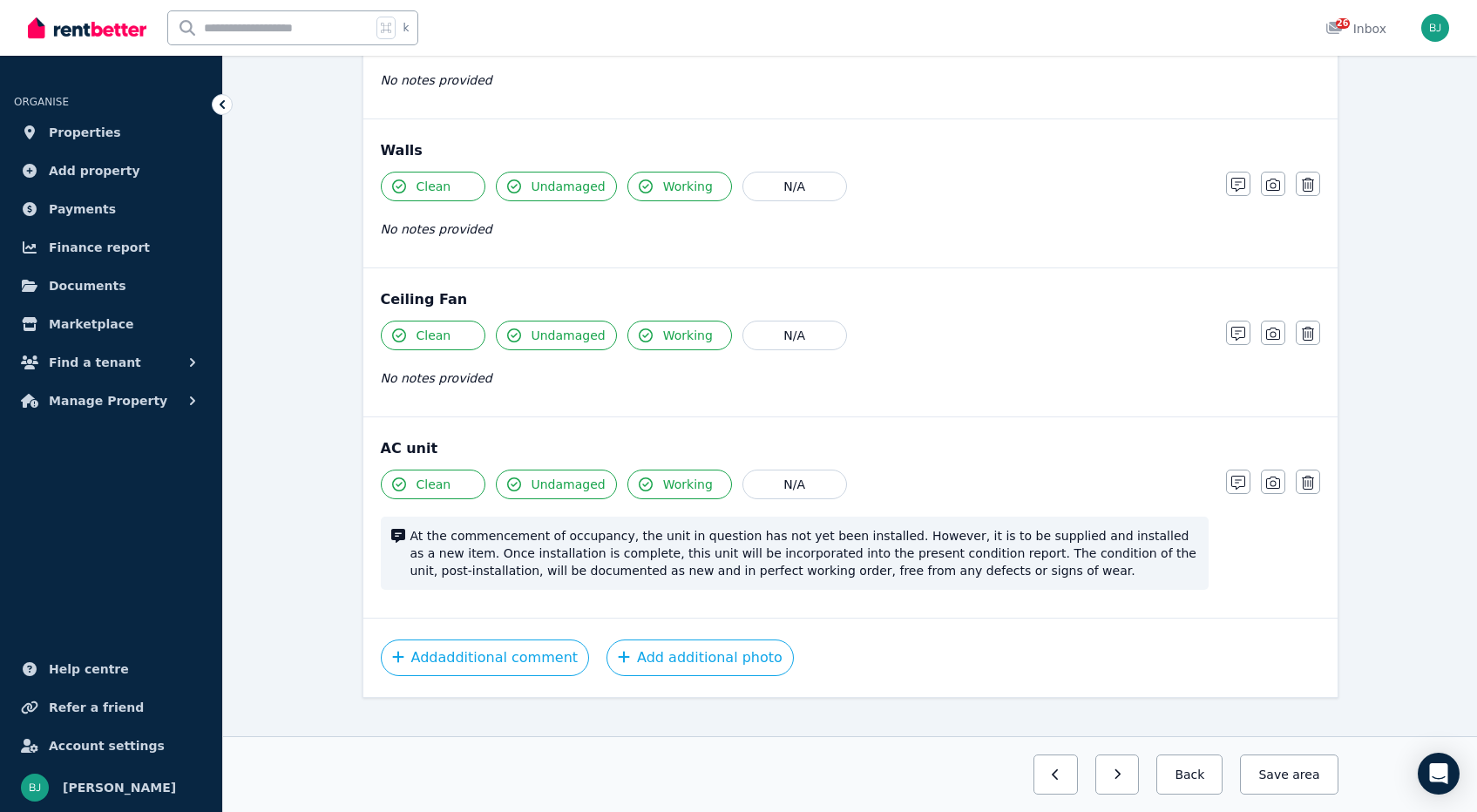
scroll to position [1215, 0]
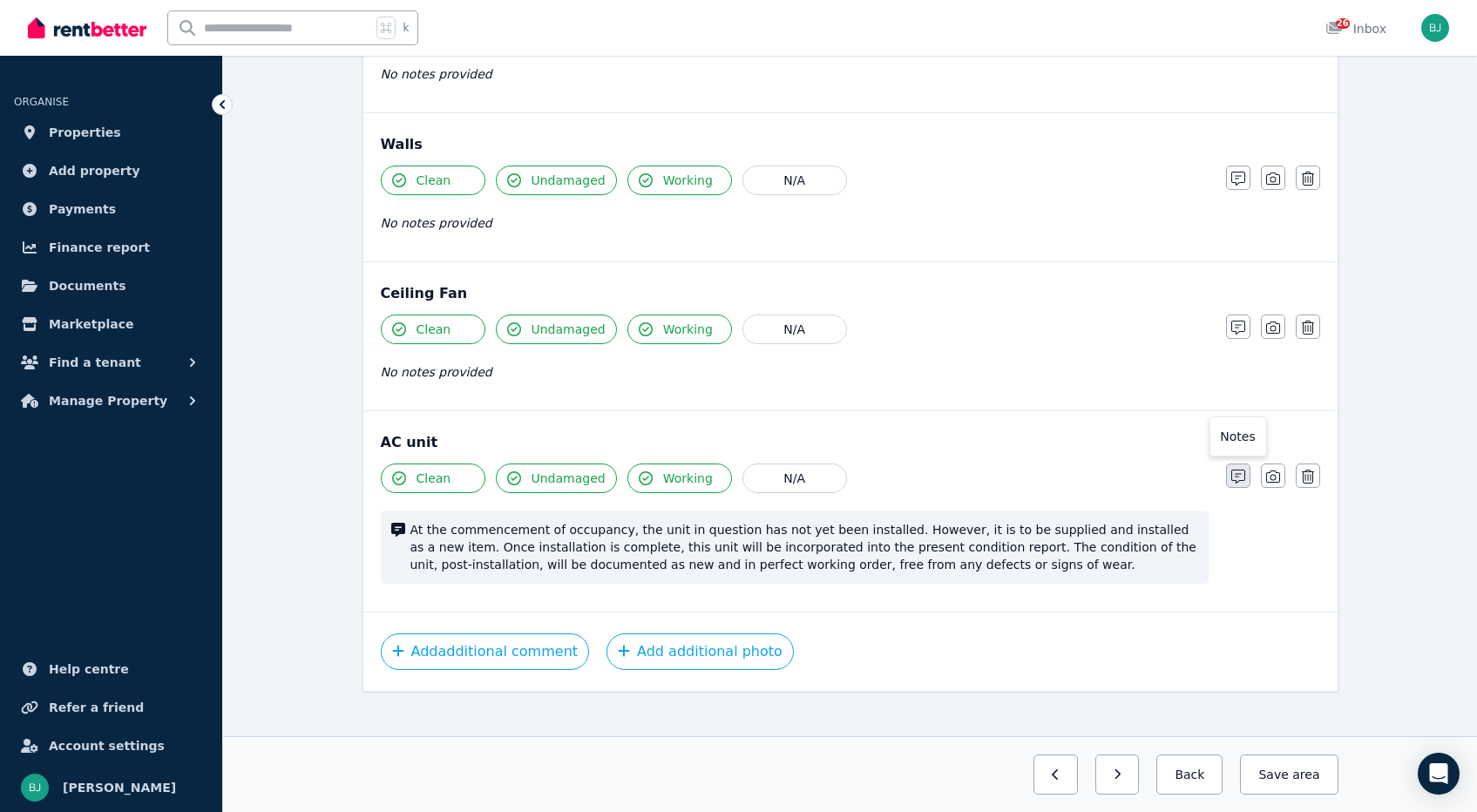
click at [1232, 473] on icon "button" at bounding box center [1238, 476] width 14 height 14
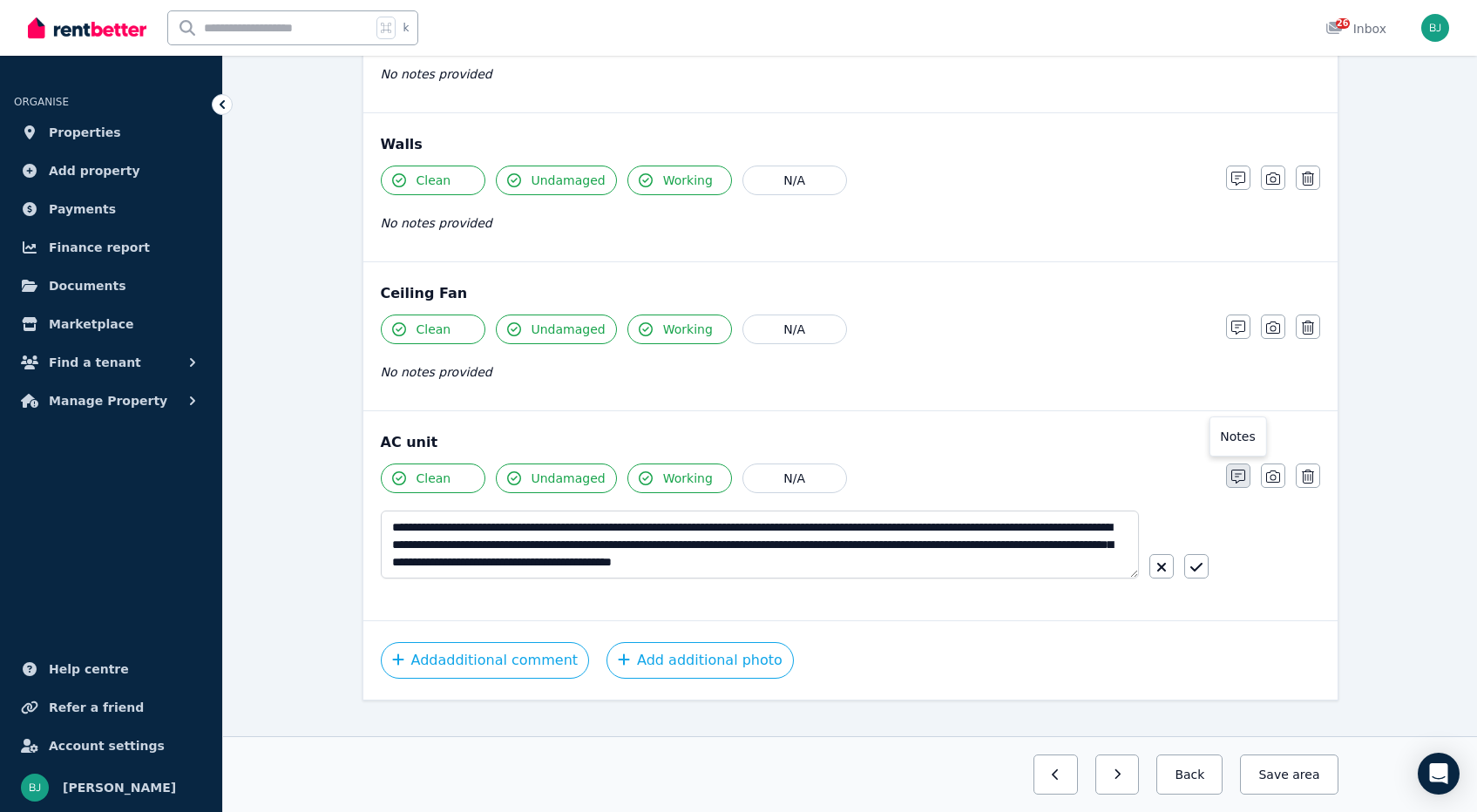
scroll to position [1223, 0]
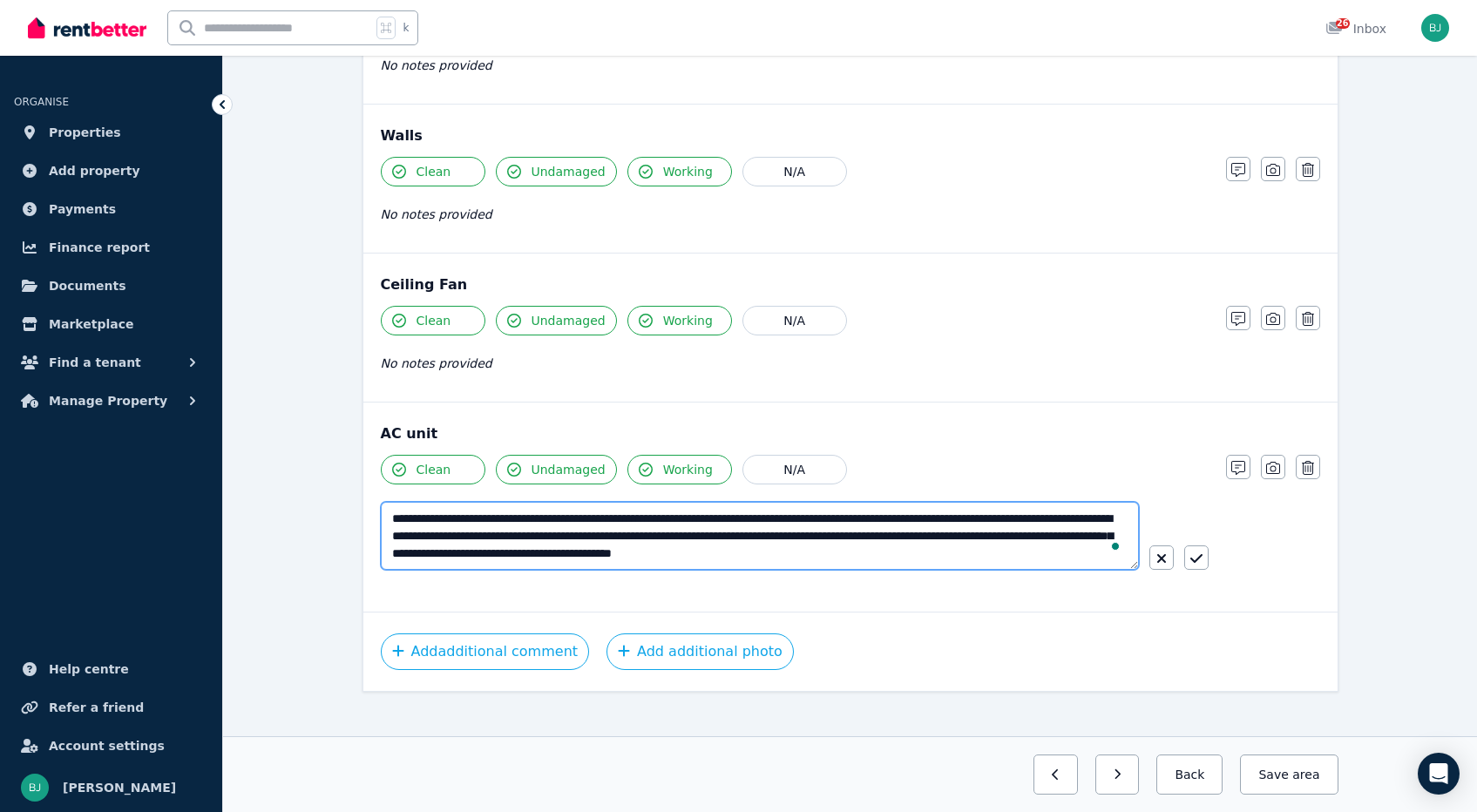
drag, startPoint x: 1033, startPoint y: 556, endPoint x: 371, endPoint y: 487, distance: 665.6
click at [371, 487] on div "**********" at bounding box center [850, 506] width 974 height 209
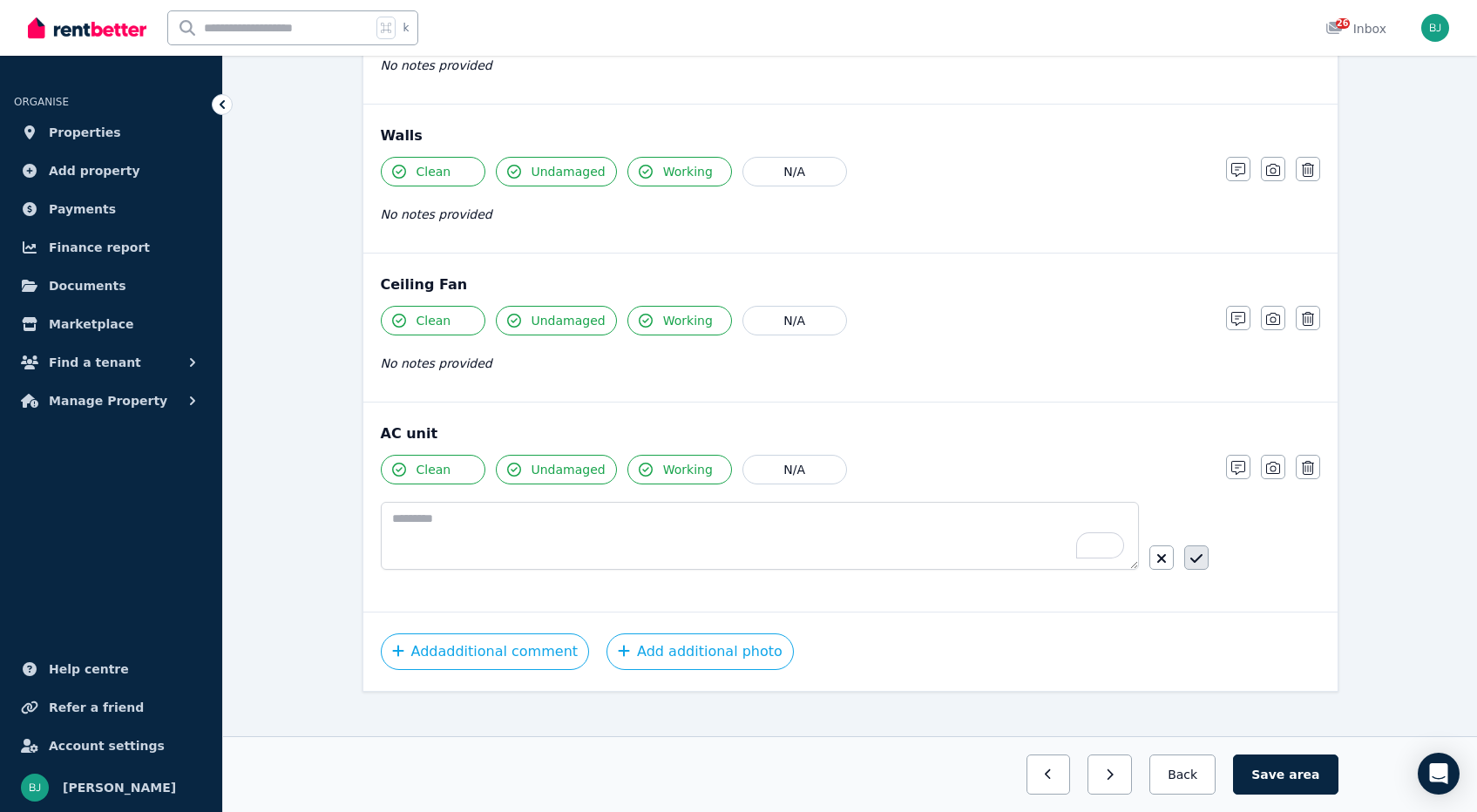
click at [1199, 557] on icon "button" at bounding box center [1196, 558] width 12 height 14
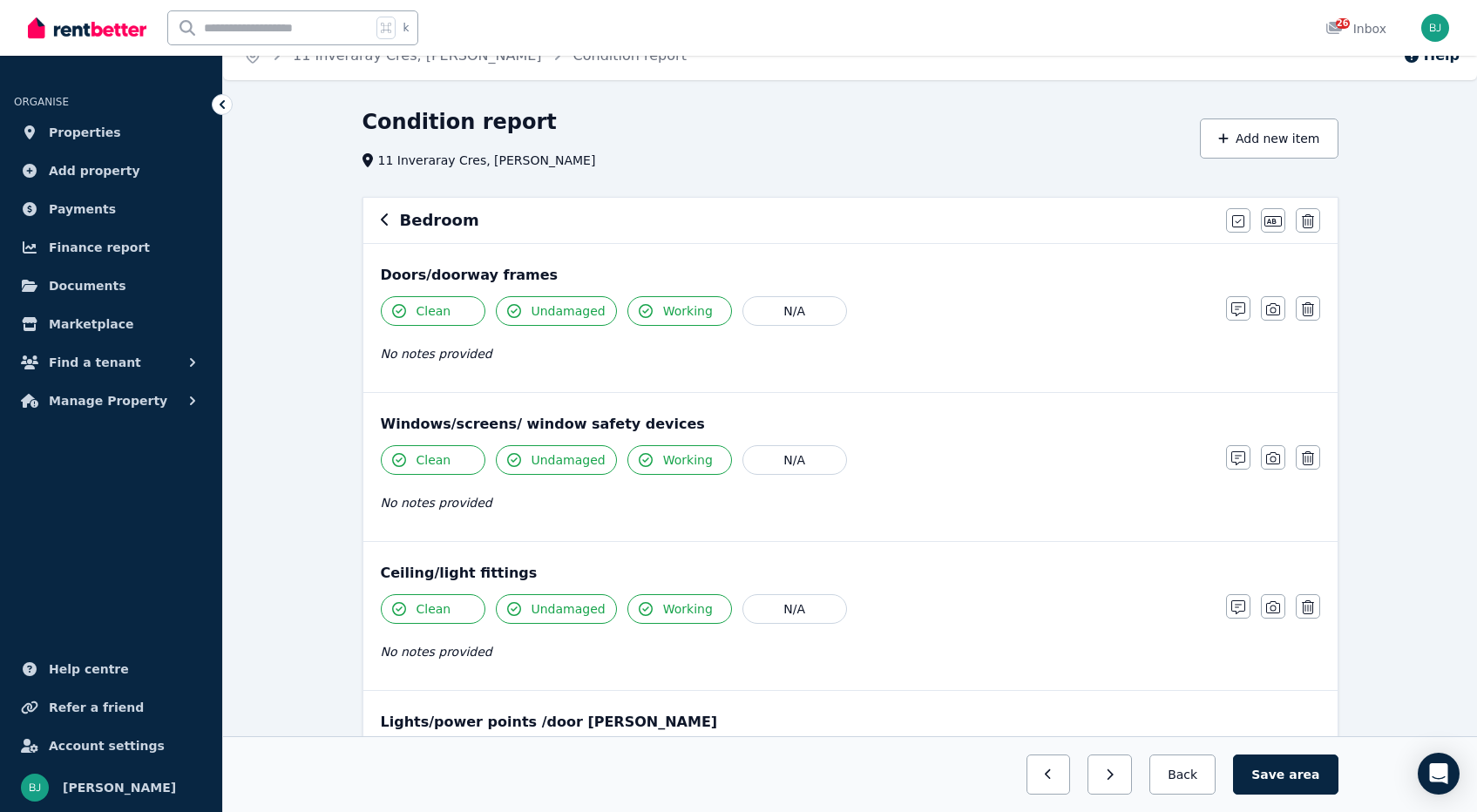
scroll to position [0, 0]
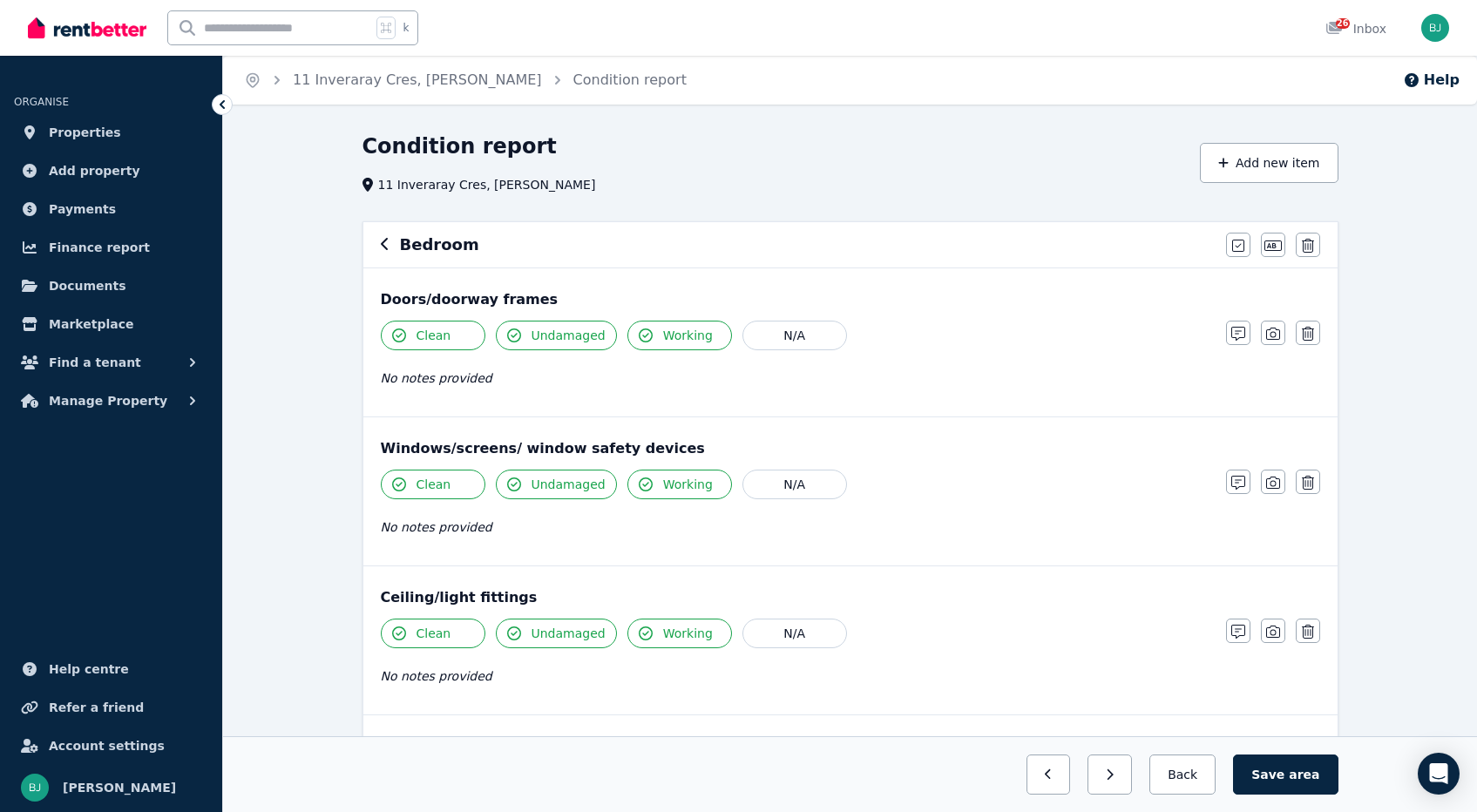
click at [384, 244] on icon "button" at bounding box center [385, 244] width 9 height 14
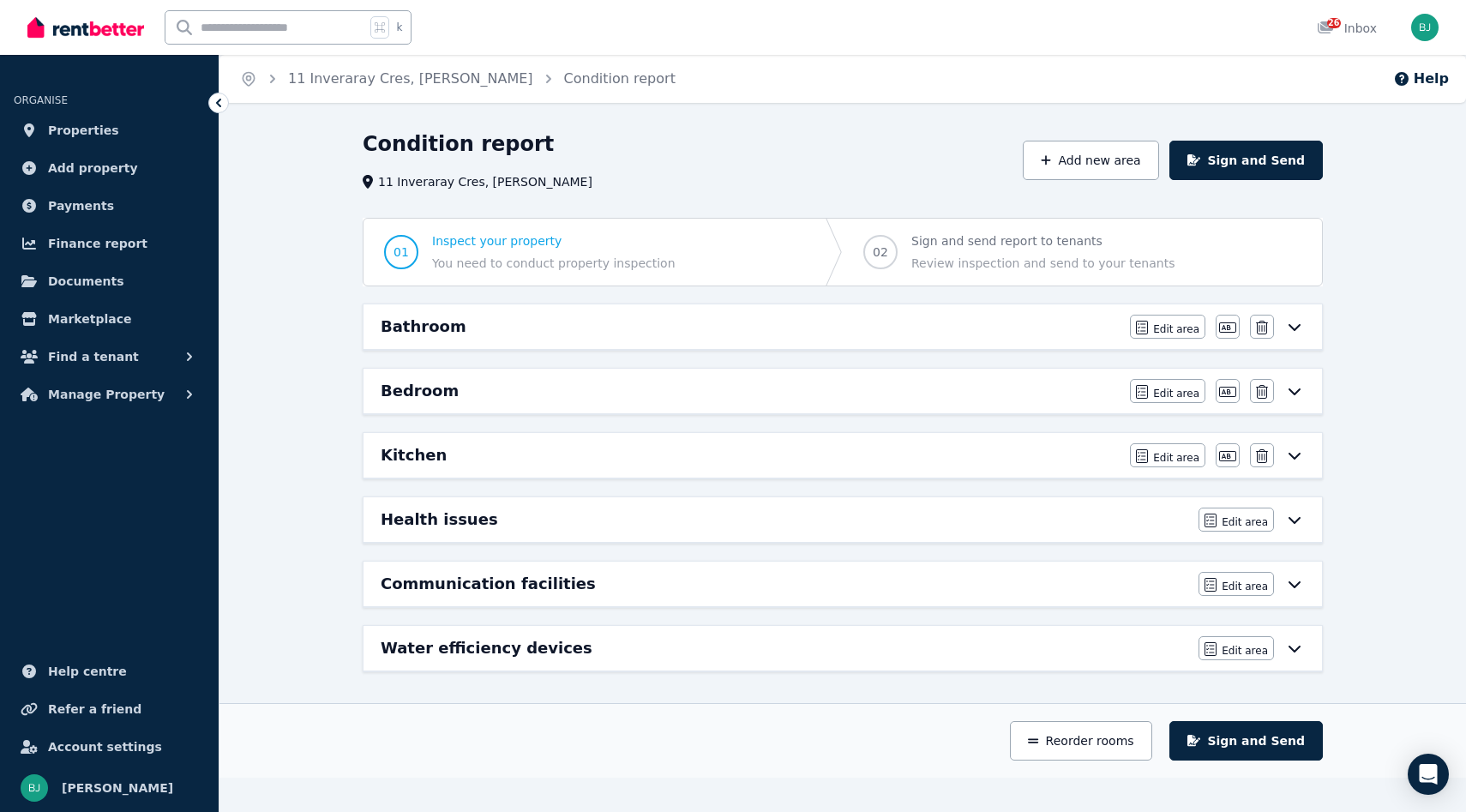
click at [1188, 527] on div "Health issues" at bounding box center [784, 519] width 807 height 24
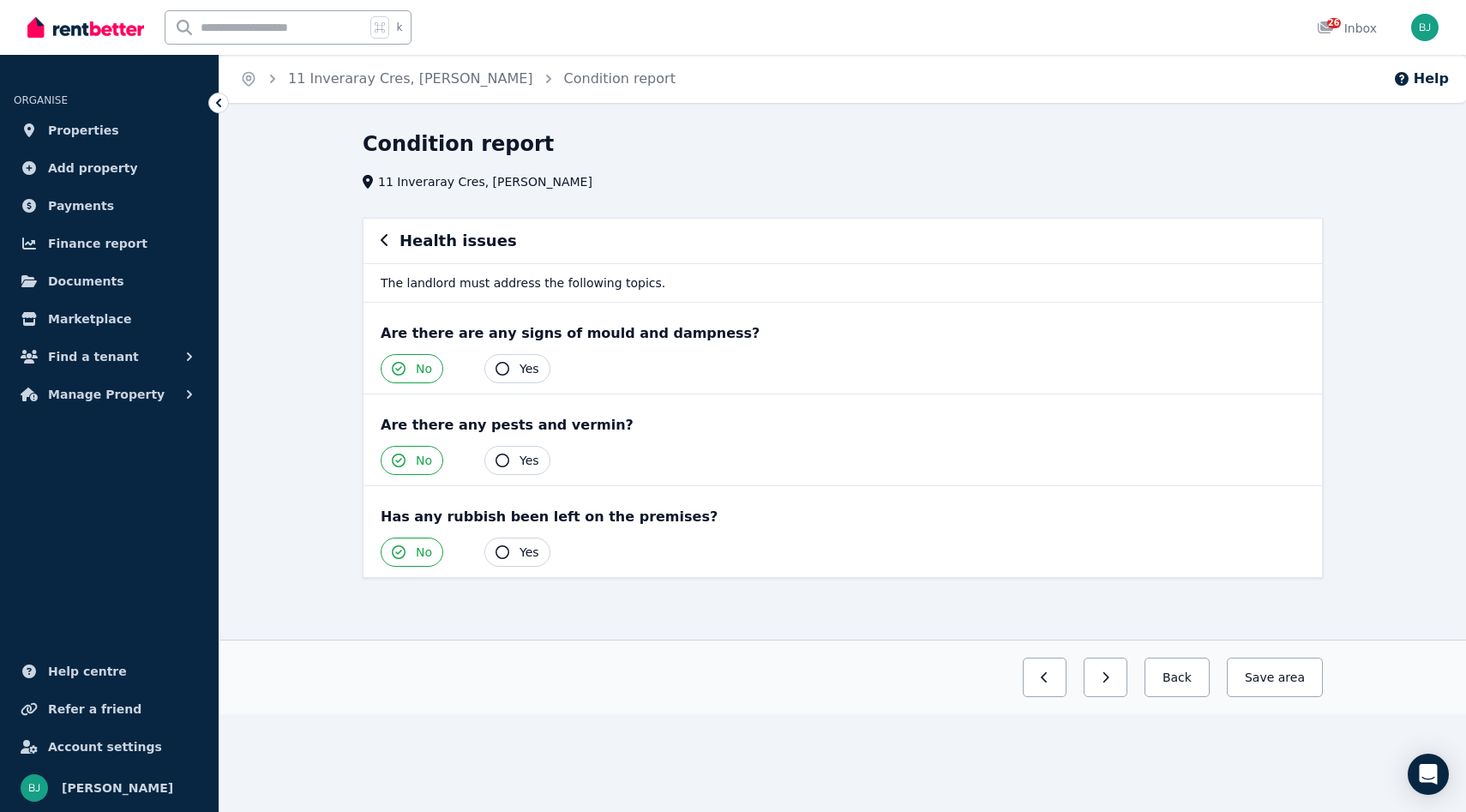
click at [391, 240] on div "Health issues" at bounding box center [843, 241] width 924 height 24
click at [386, 240] on icon "button" at bounding box center [384, 240] width 9 height 14
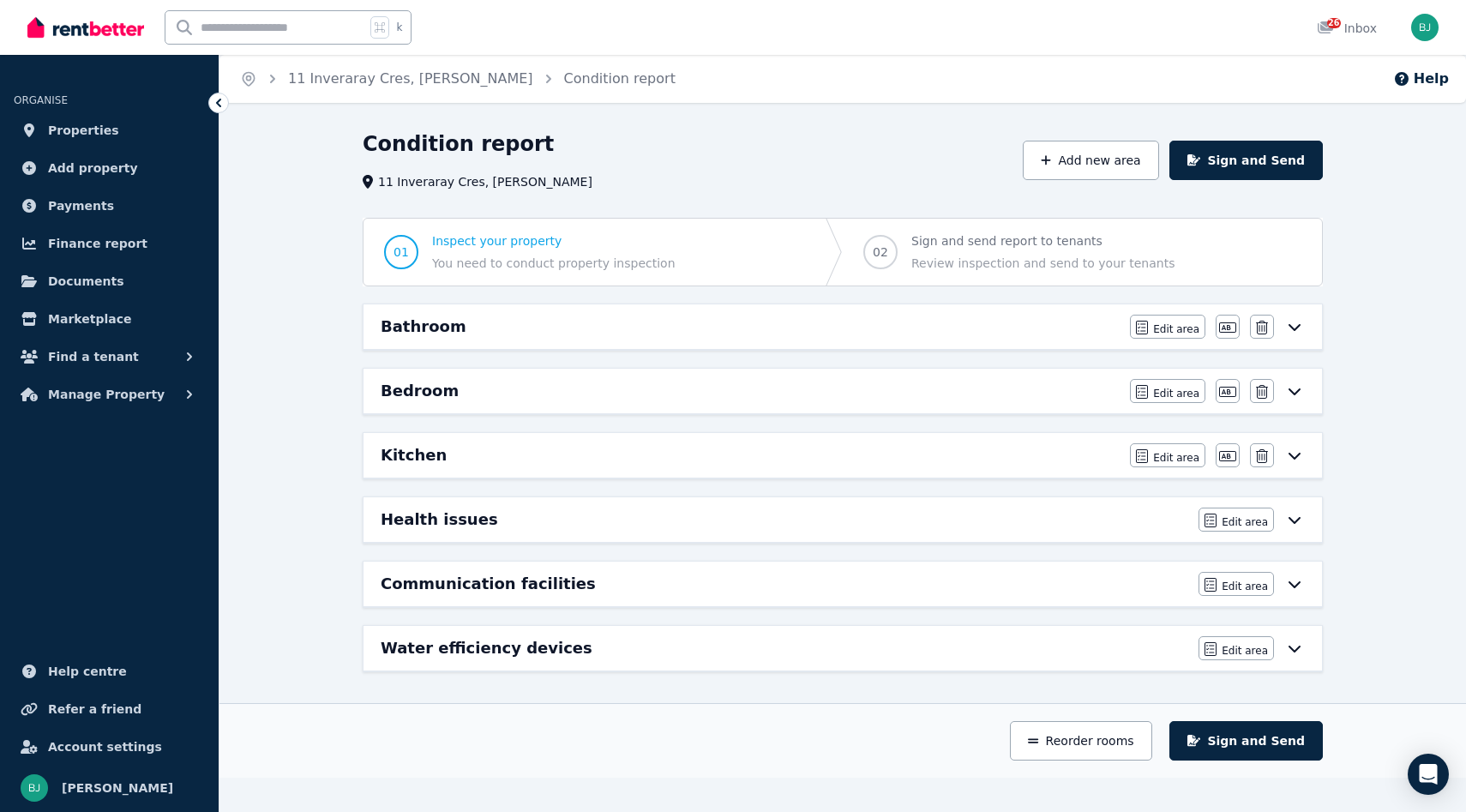
click at [1143, 578] on div "Communication facilities" at bounding box center [784, 584] width 807 height 24
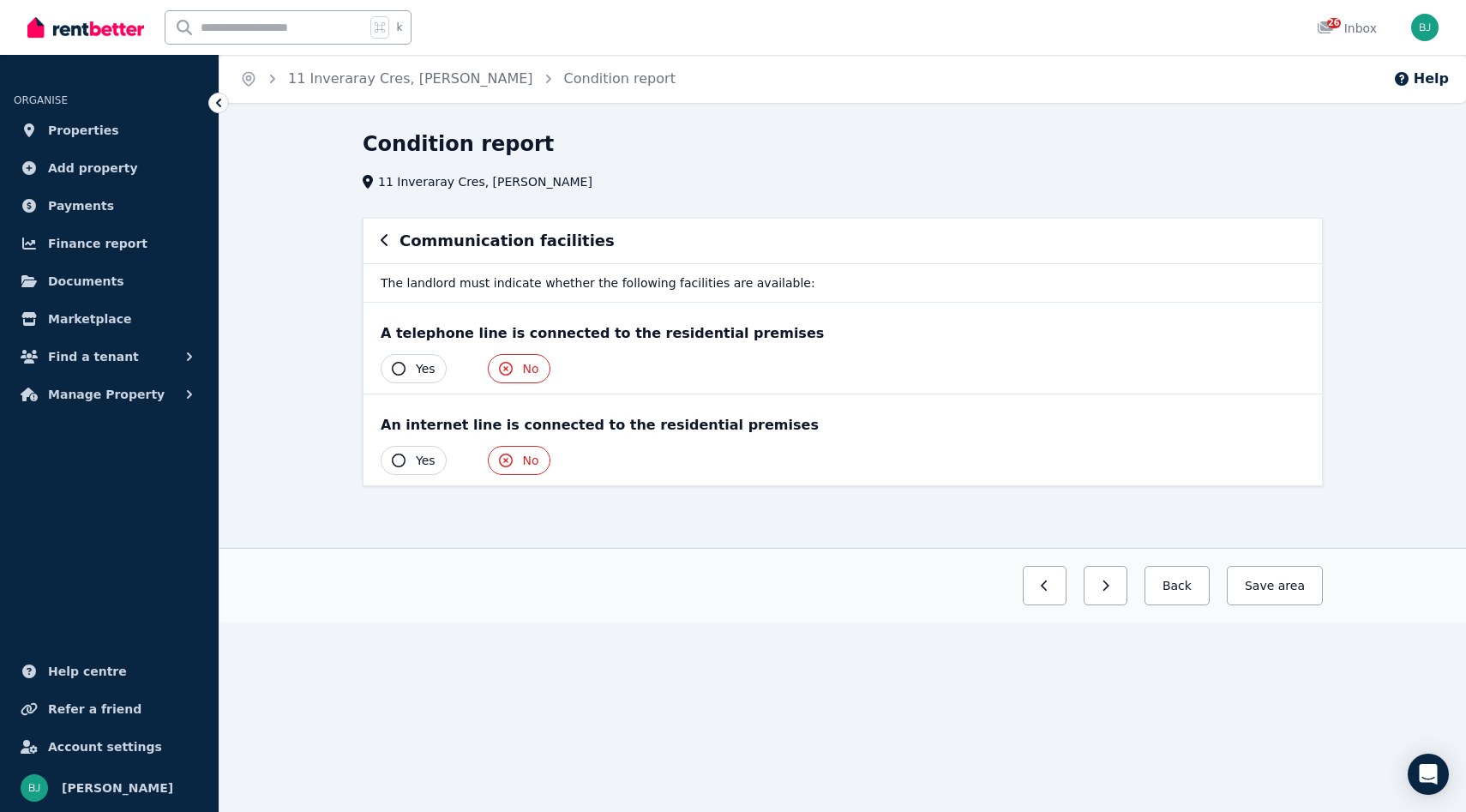
click at [382, 246] on icon "button" at bounding box center [384, 240] width 9 height 14
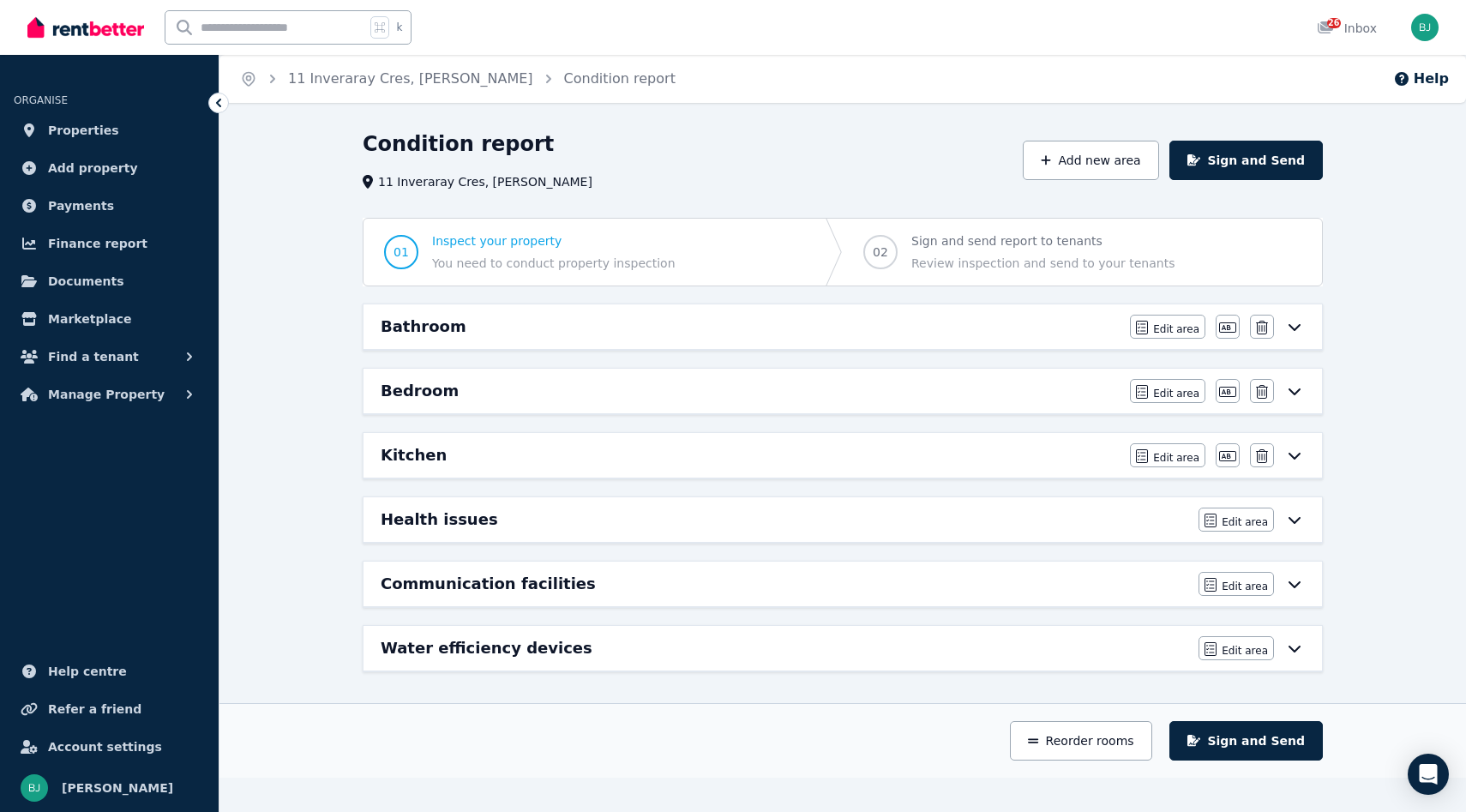
click at [1154, 641] on div "Water efficiency devices" at bounding box center [784, 648] width 807 height 24
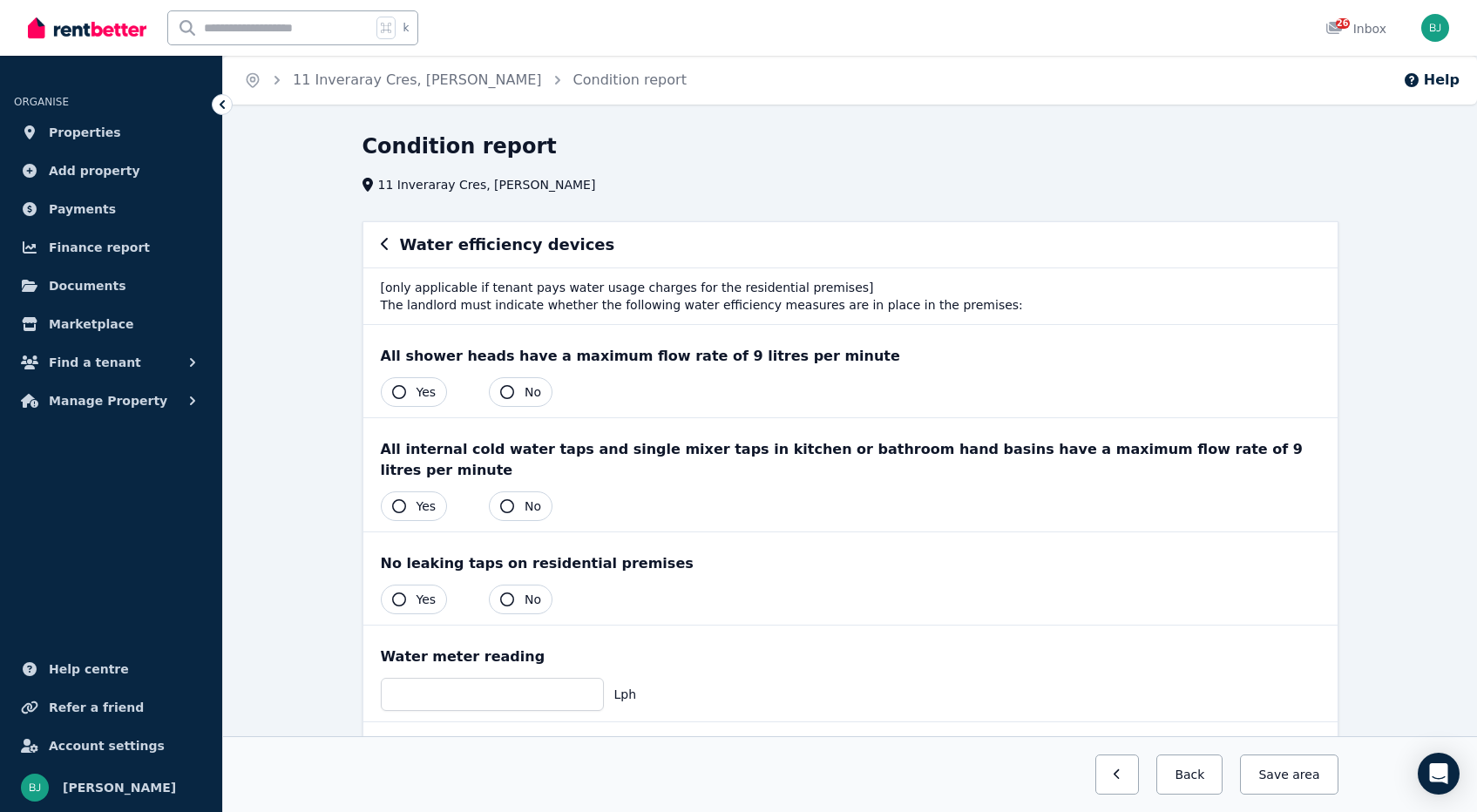
click at [384, 241] on icon "button" at bounding box center [384, 244] width 7 height 12
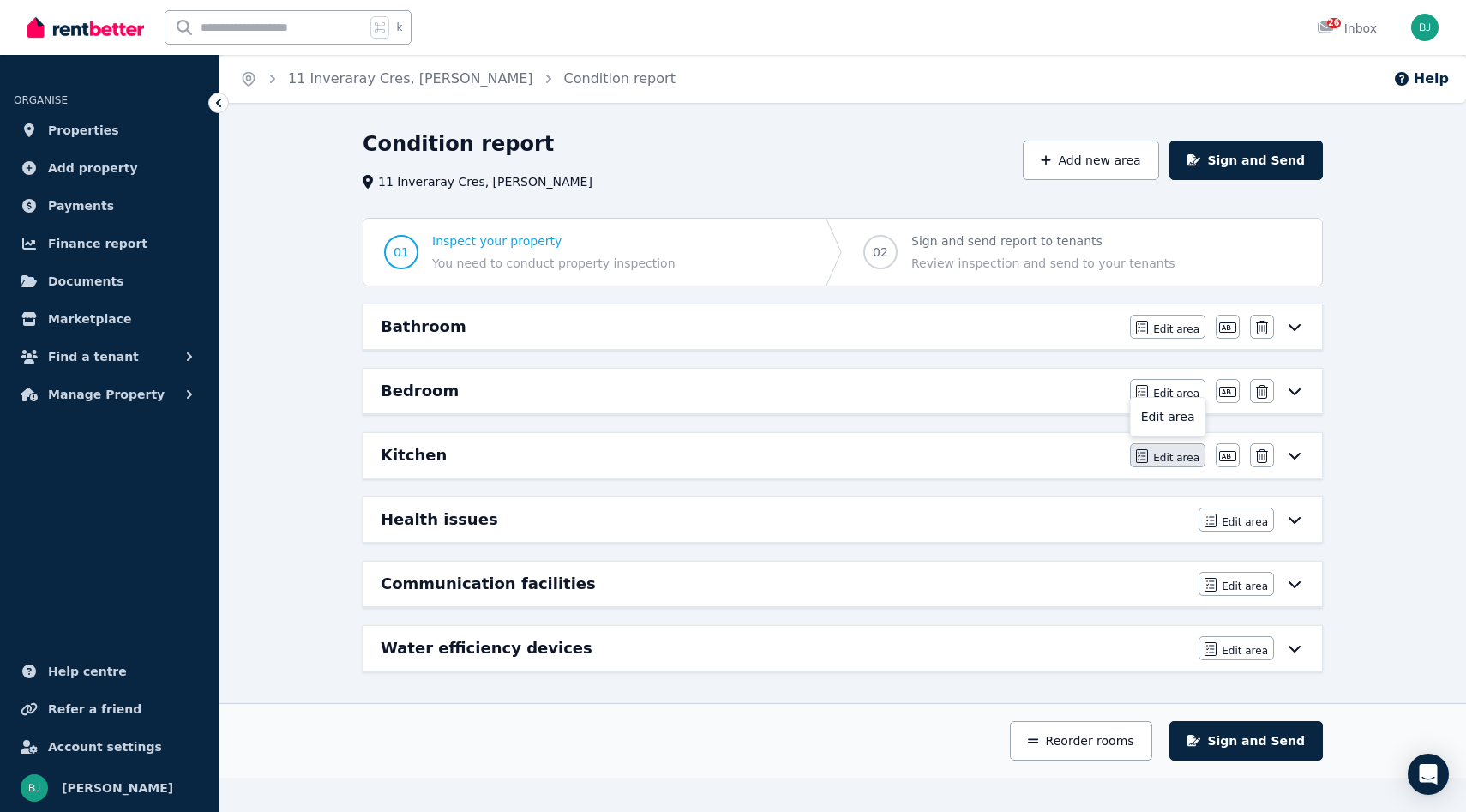
click at [1164, 452] on span "Edit area" at bounding box center [1176, 458] width 46 height 14
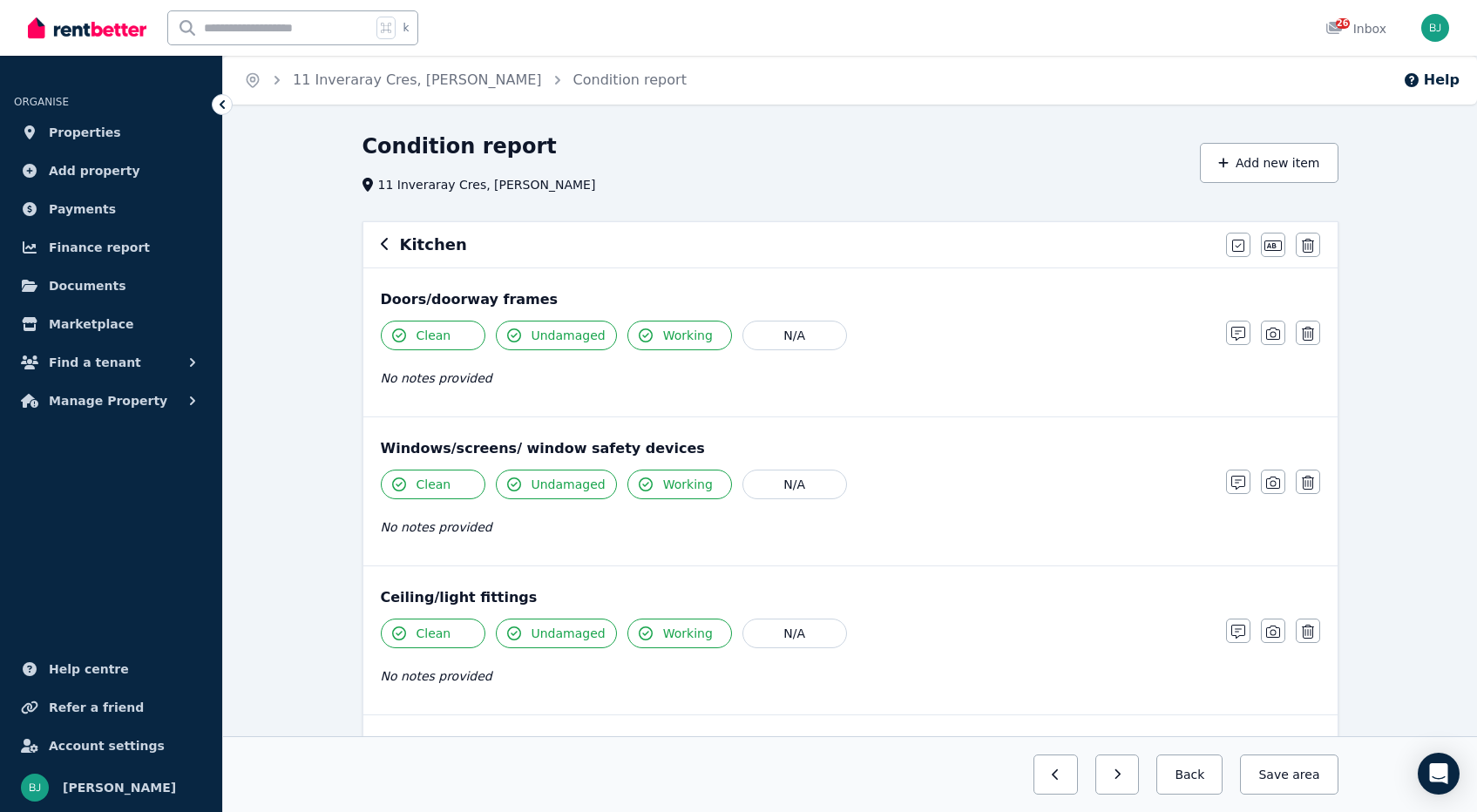
click at [394, 248] on div "Kitchen" at bounding box center [797, 245] width 834 height 24
click at [411, 247] on h6 "Kitchen" at bounding box center [433, 245] width 67 height 24
click at [379, 241] on div "Kitchen Mark all items as good Edit name Delete" at bounding box center [850, 244] width 974 height 45
click at [381, 241] on icon "button" at bounding box center [385, 244] width 9 height 14
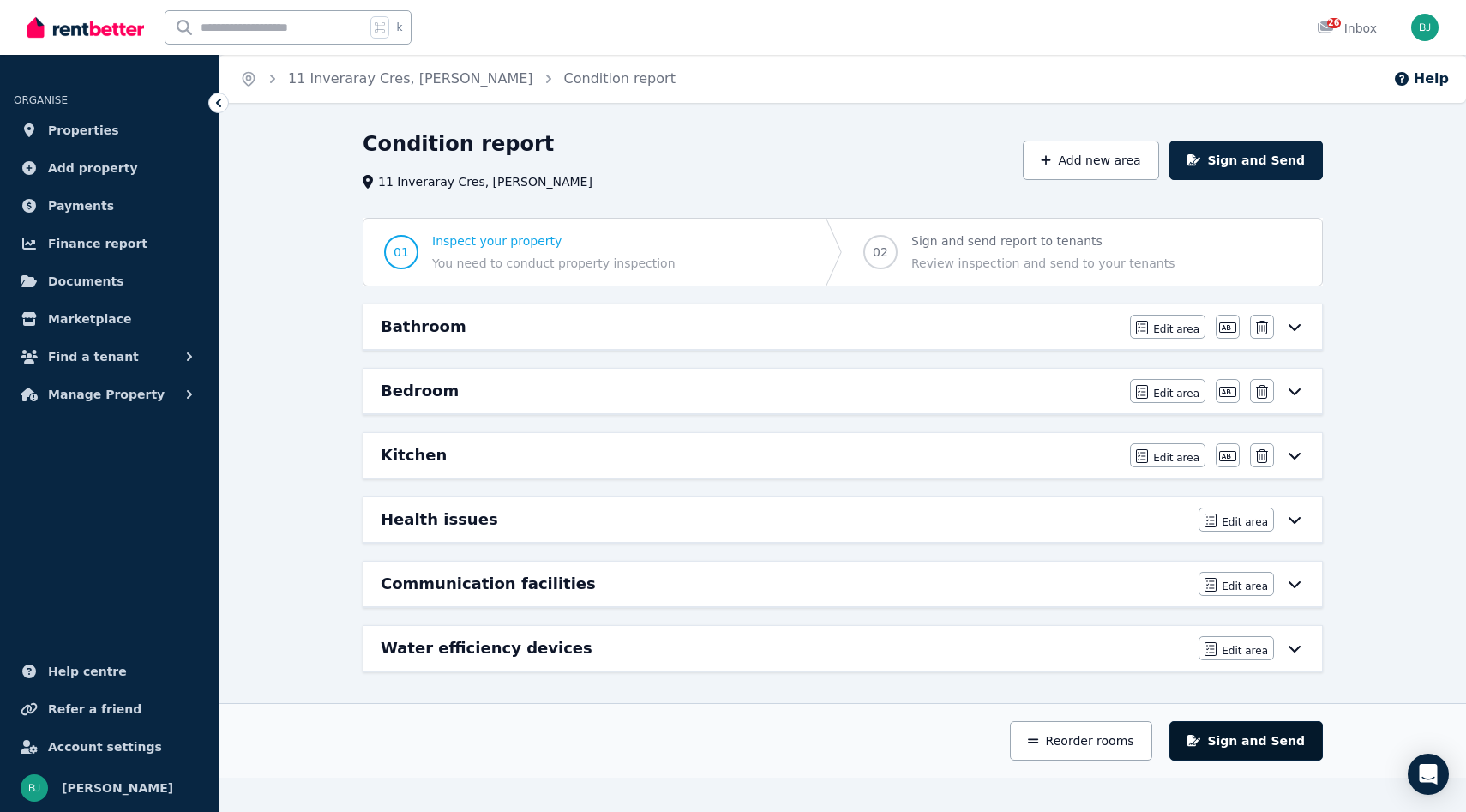
click at [1234, 735] on button "Sign and Send" at bounding box center [1246, 740] width 153 height 39
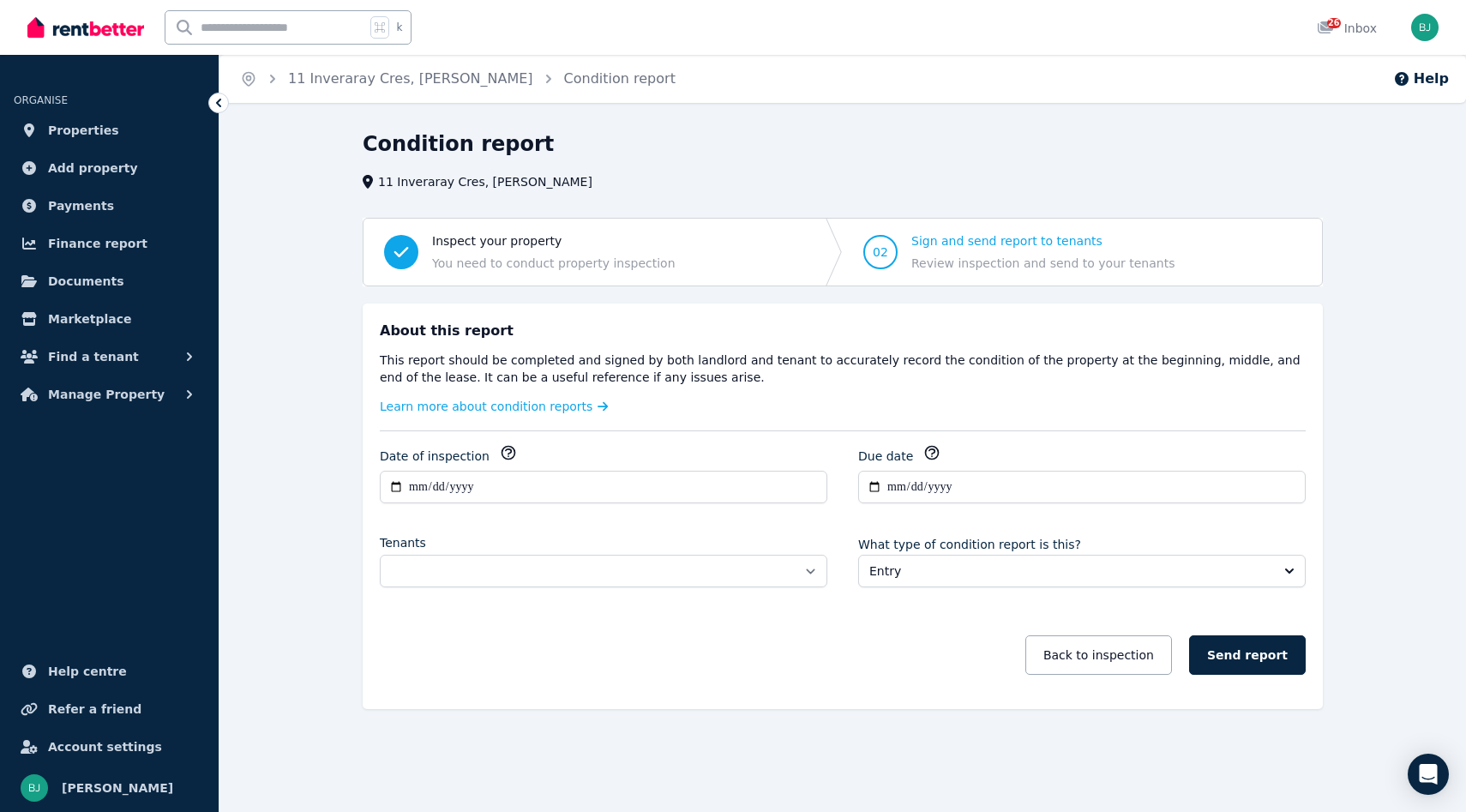
click at [501, 448] on icon "button" at bounding box center [507, 452] width 13 height 13
click at [396, 479] on input "**********" at bounding box center [603, 487] width 447 height 32
click at [761, 444] on div "Date of inspection" at bounding box center [603, 456] width 447 height 24
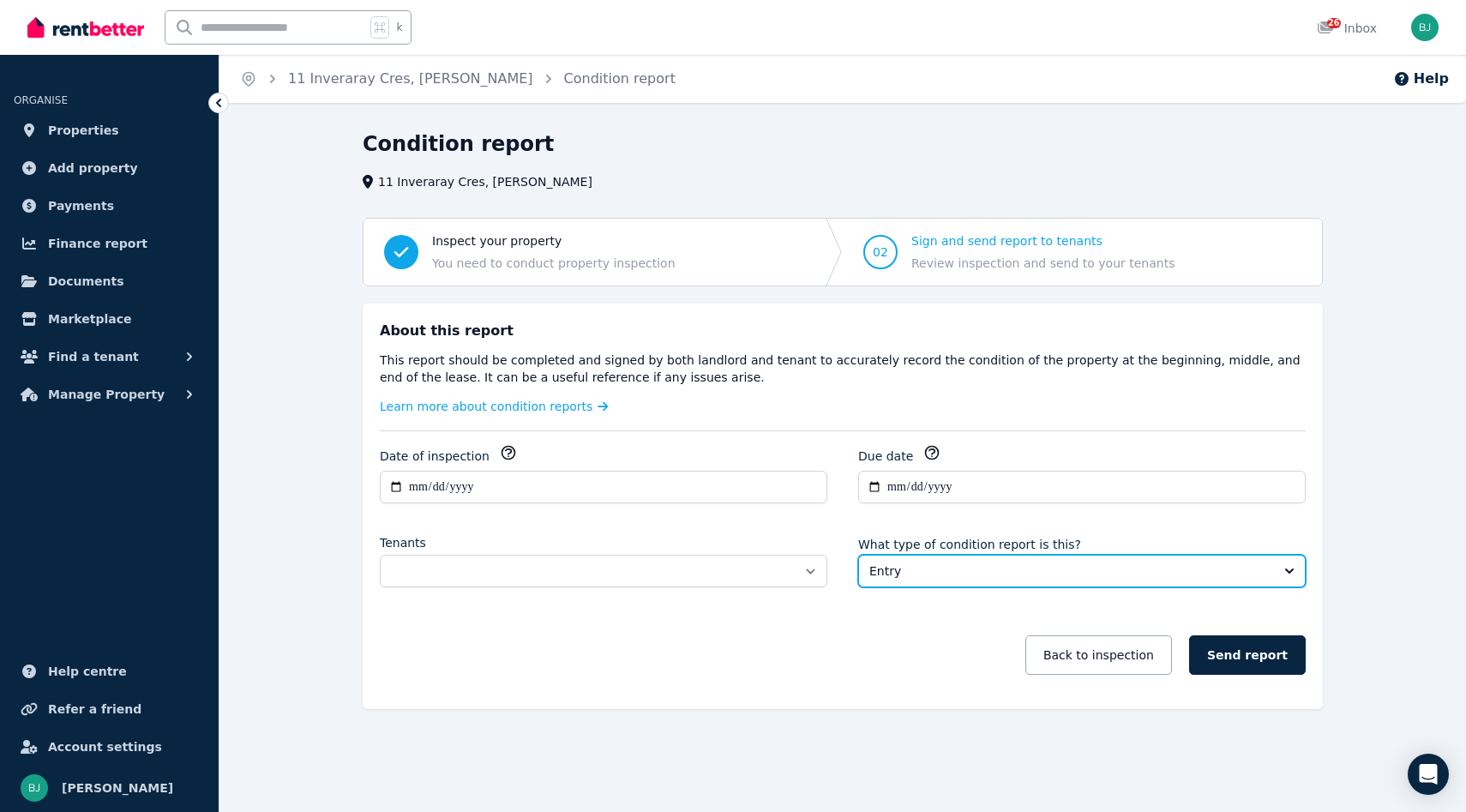
click at [912, 570] on span "Entry" at bounding box center [1070, 570] width 401 height 17
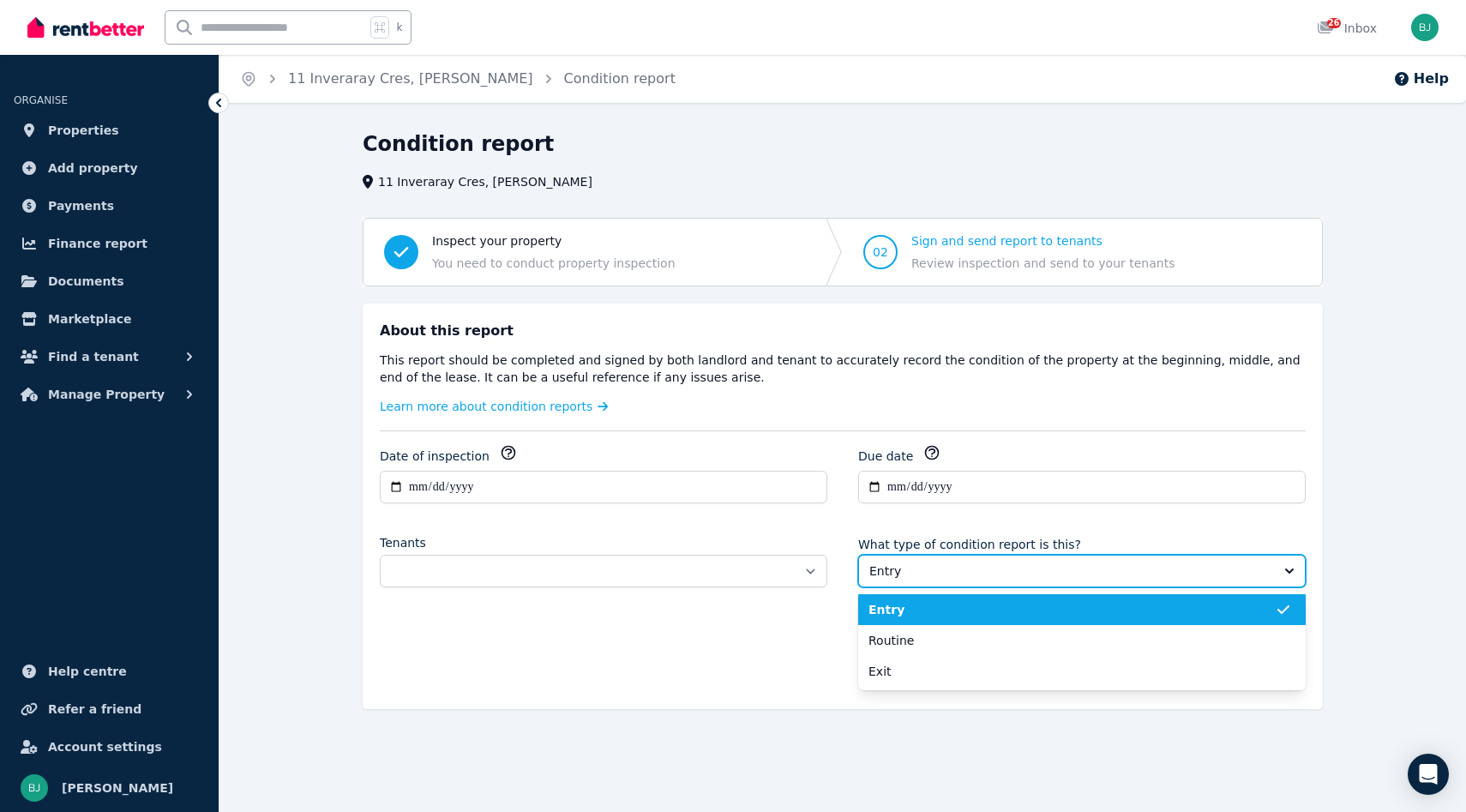
click at [912, 570] on span "Entry" at bounding box center [1070, 570] width 401 height 17
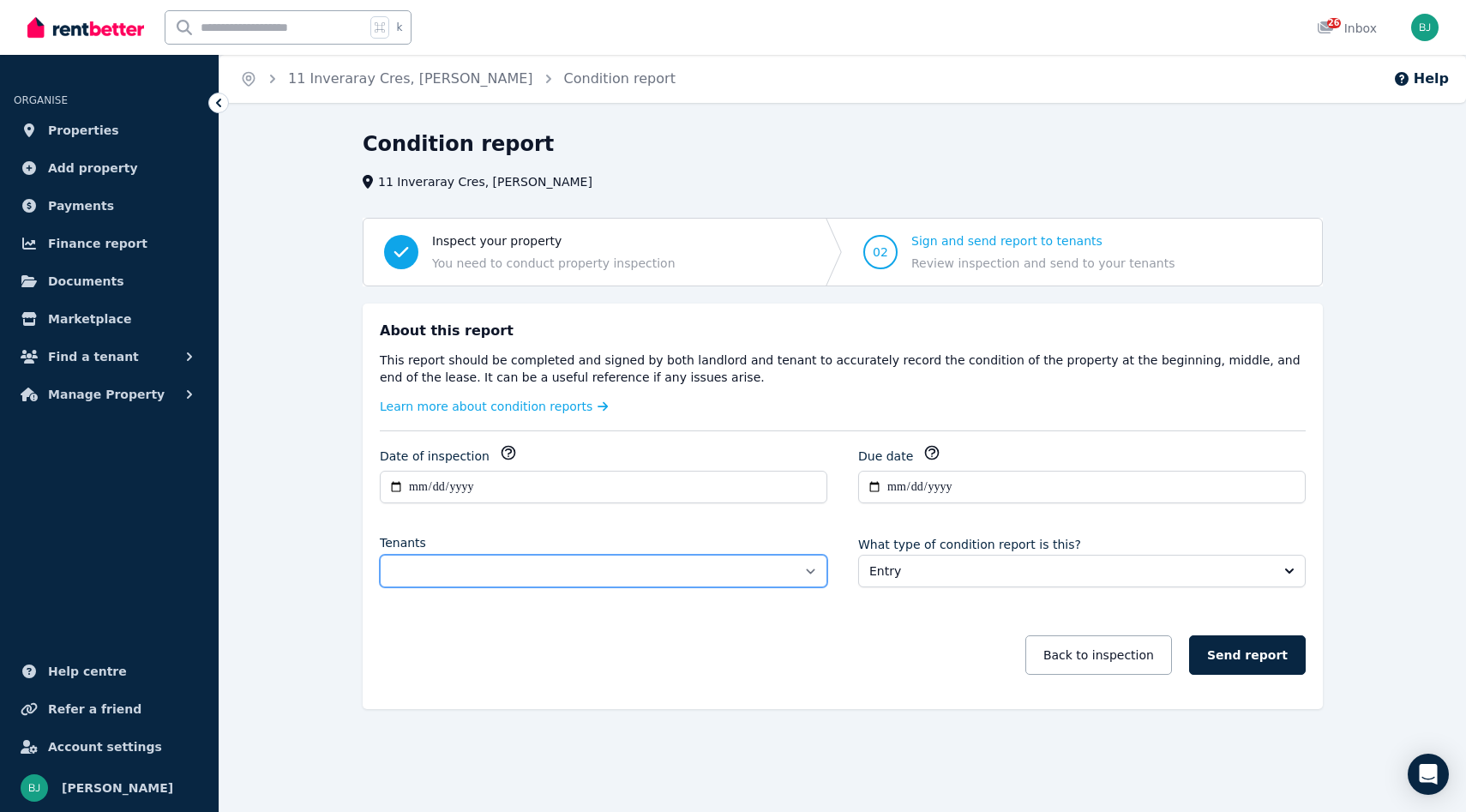
click at [629, 569] on select "**********" at bounding box center [603, 570] width 447 height 32
select select "**********"
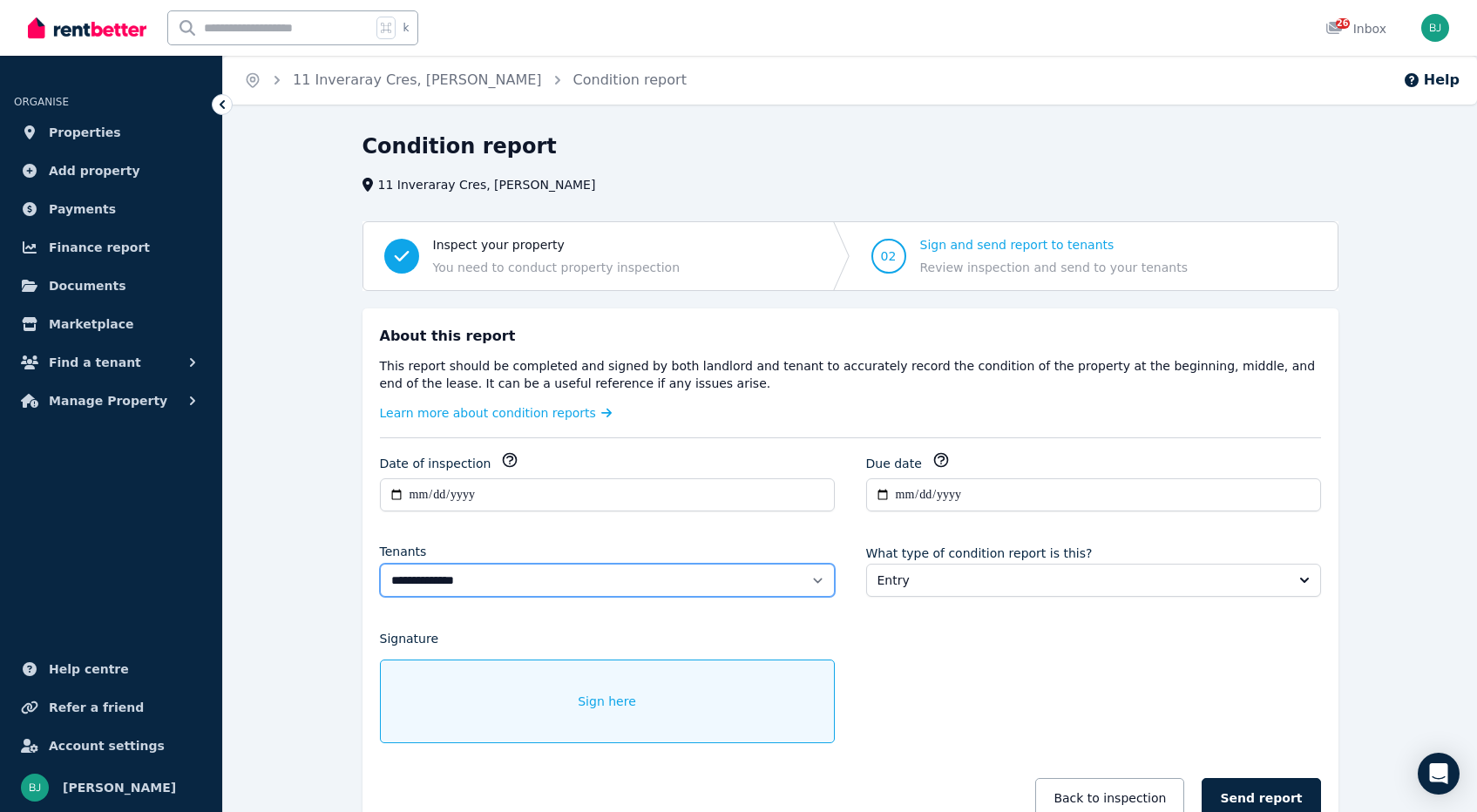
click at [504, 456] on icon "button" at bounding box center [510, 459] width 13 height 13
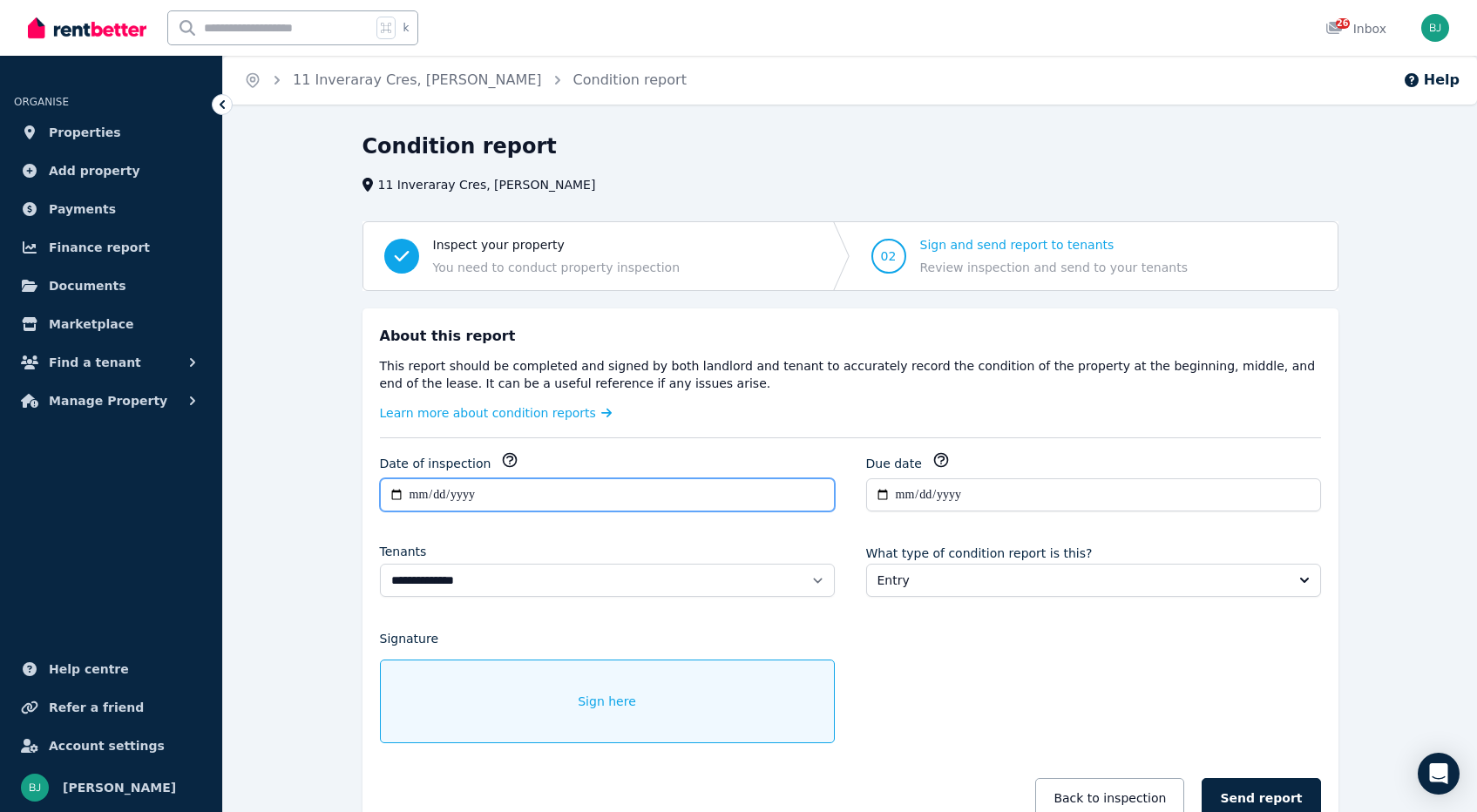
click at [488, 488] on input "**********" at bounding box center [607, 494] width 455 height 33
click at [395, 491] on input "**********" at bounding box center [607, 494] width 455 height 33
type input "**********"
click at [650, 703] on div "Sign here" at bounding box center [607, 701] width 455 height 84
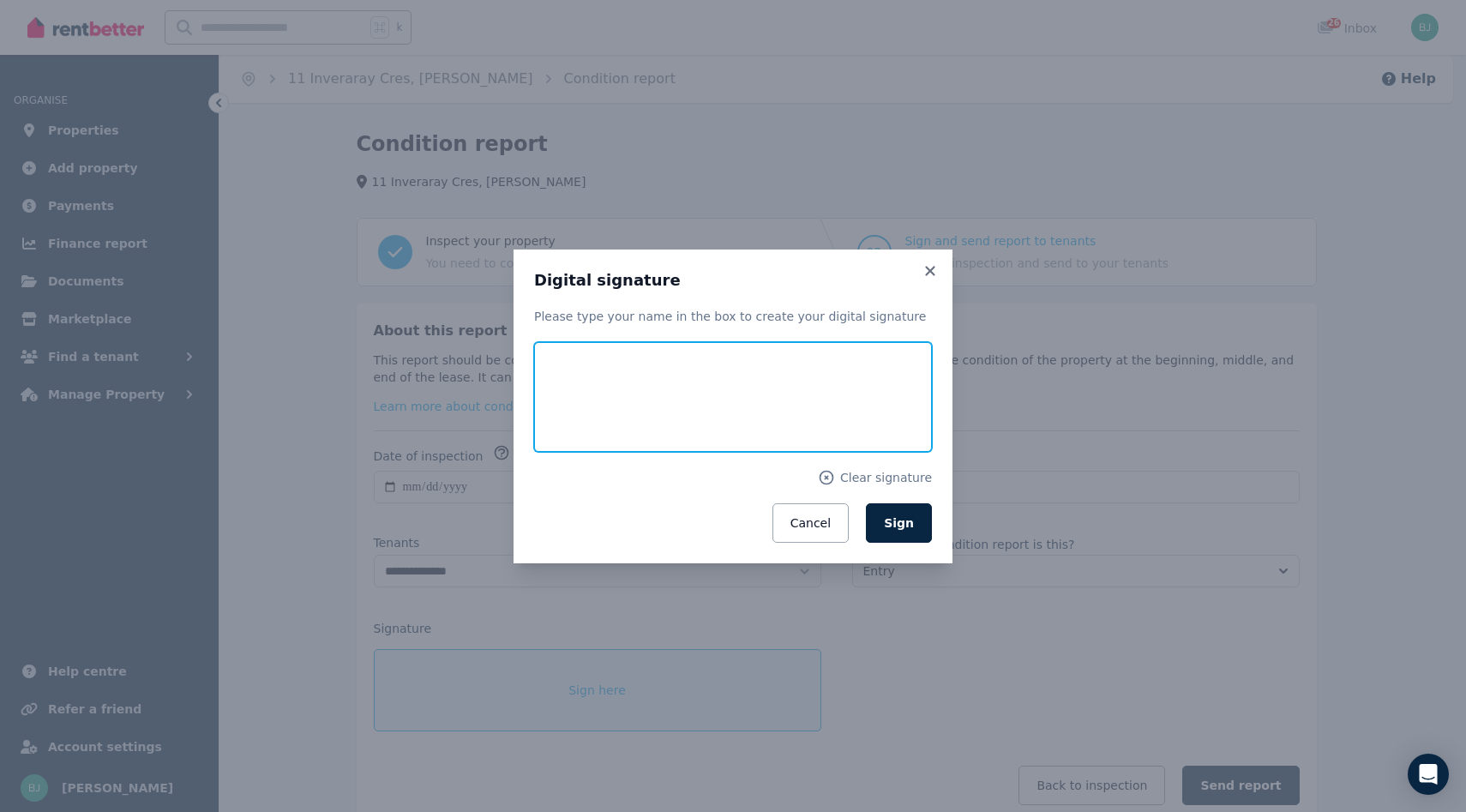
click at [588, 390] on input "text" at bounding box center [733, 397] width 398 height 110
type input "**********"
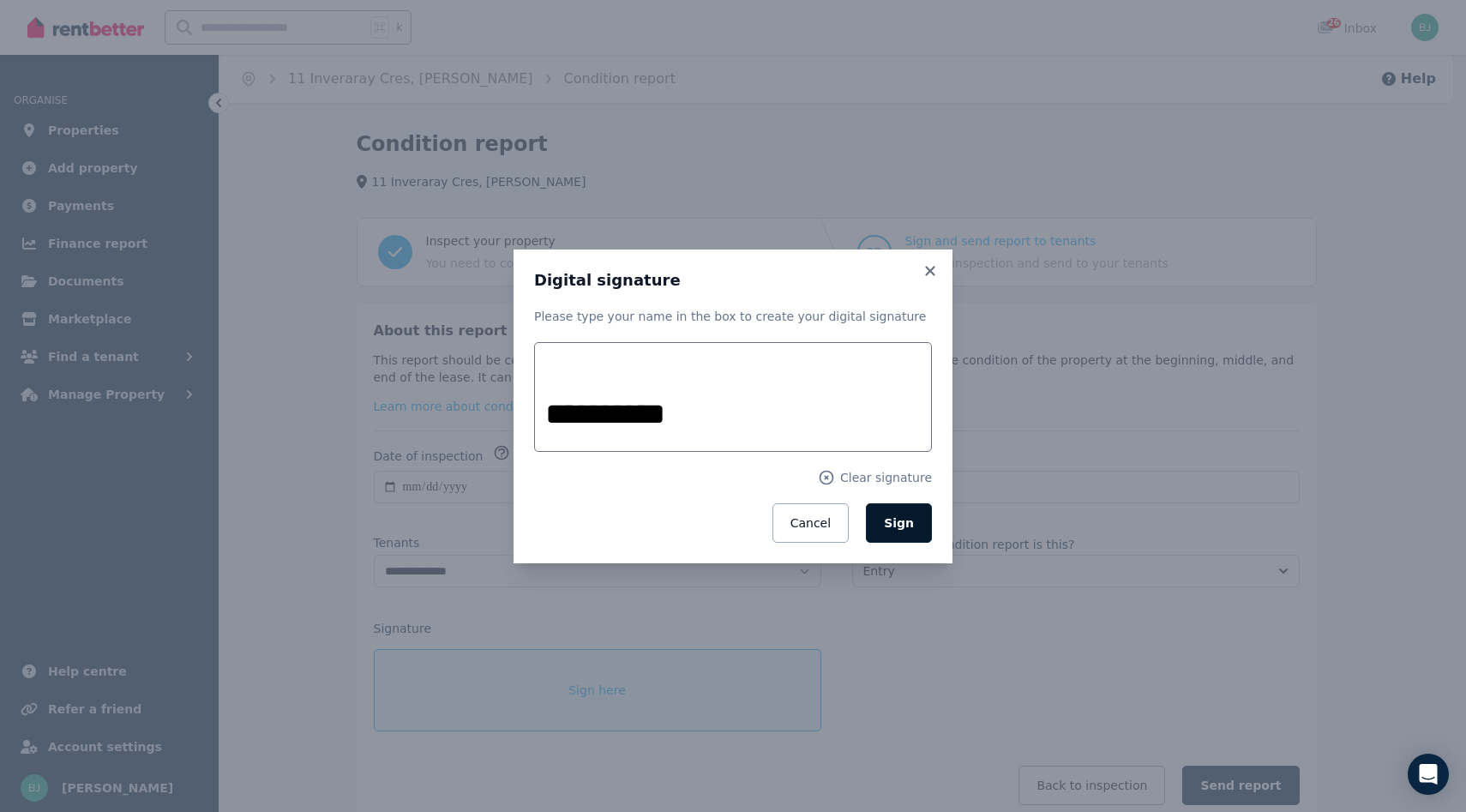
click at [898, 520] on span "Sign" at bounding box center [899, 523] width 30 height 14
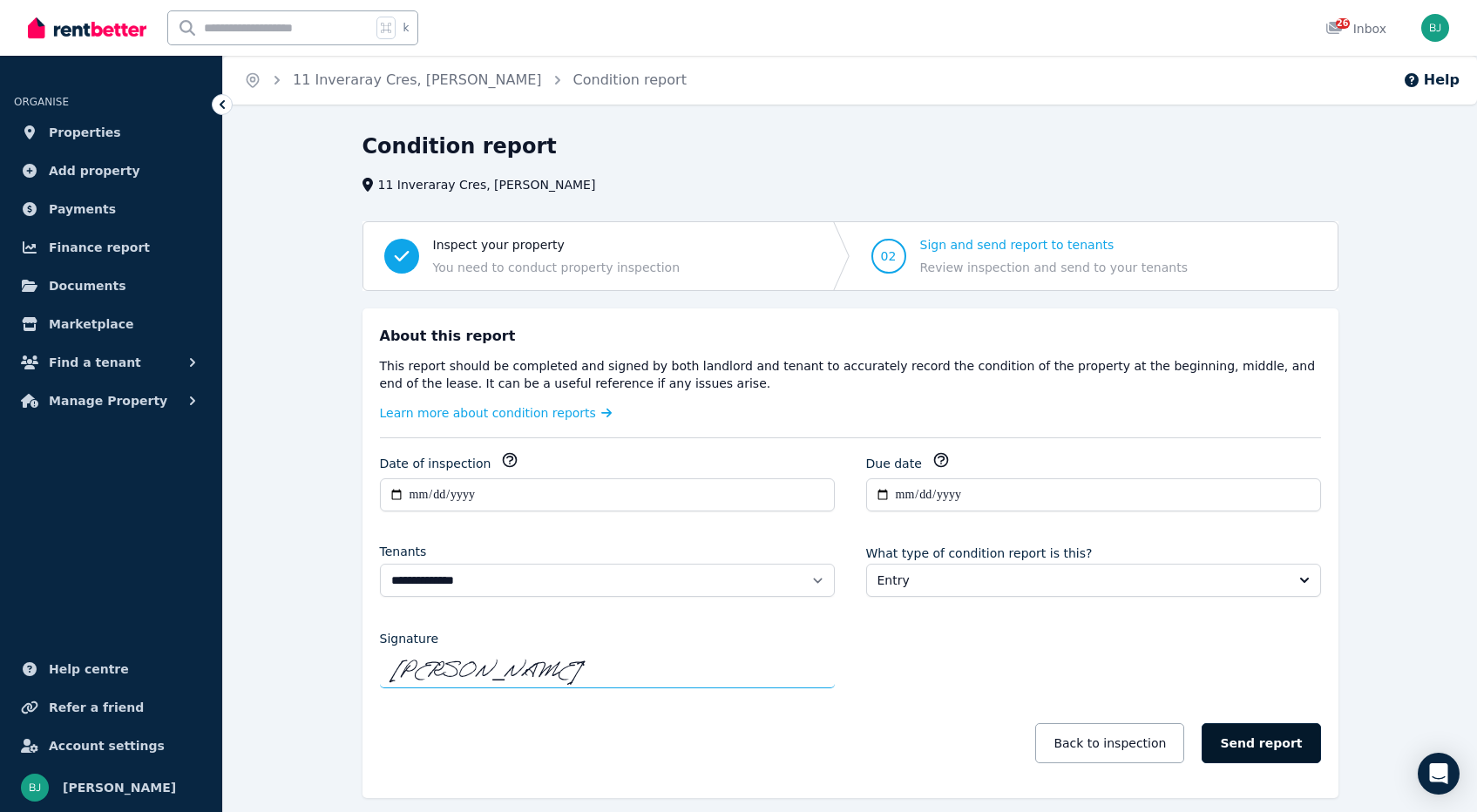
click at [1276, 737] on button "Send report" at bounding box center [1260, 743] width 119 height 40
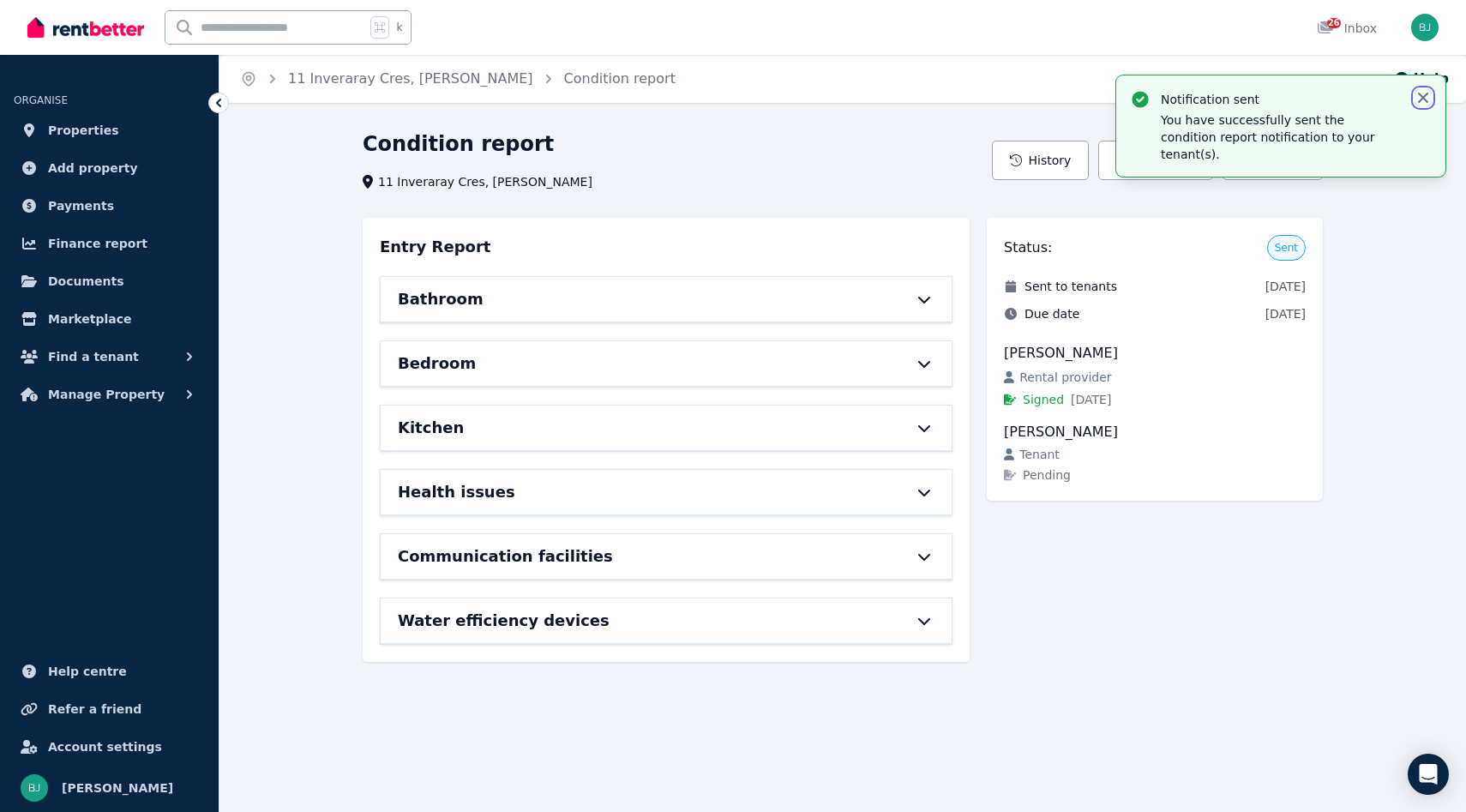
click at [1420, 94] on icon "button" at bounding box center [1423, 97] width 10 height 10
